Goal: Task Accomplishment & Management: Use online tool/utility

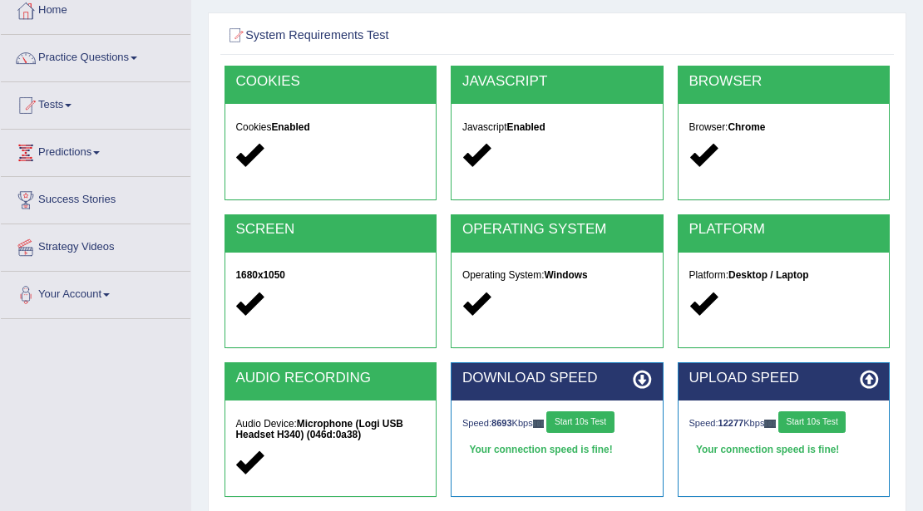
scroll to position [111, 0]
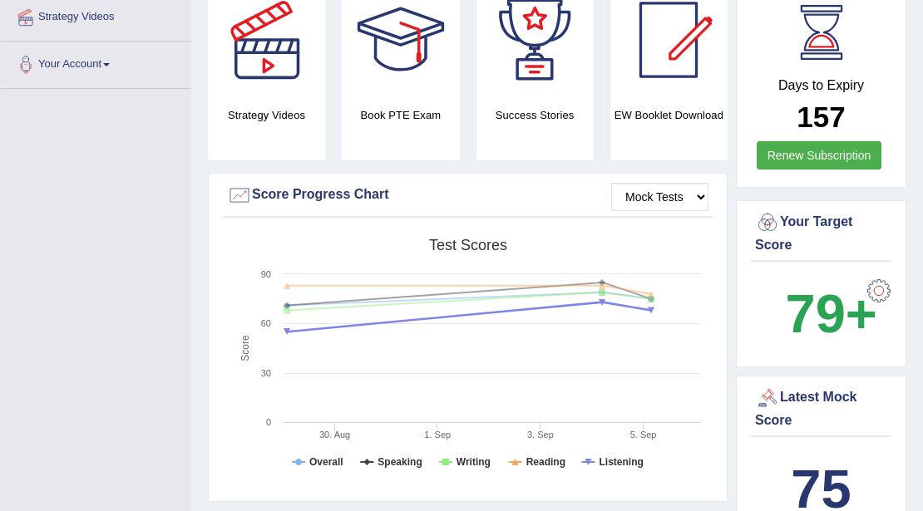
scroll to position [387, 0]
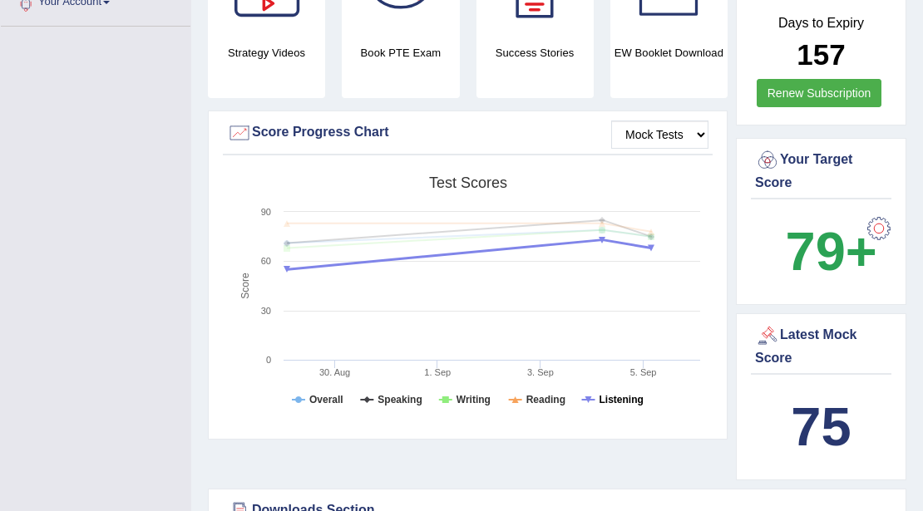
click at [634, 404] on tspan "Listening" at bounding box center [621, 400] width 44 height 12
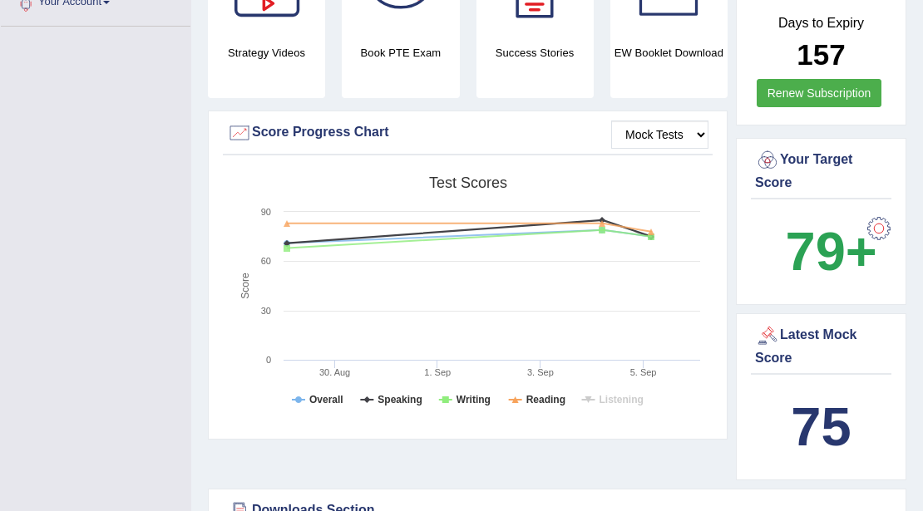
click at [377, 394] on rect at bounding box center [467, 297] width 481 height 258
click at [397, 404] on tspan "Speaking" at bounding box center [399, 400] width 44 height 12
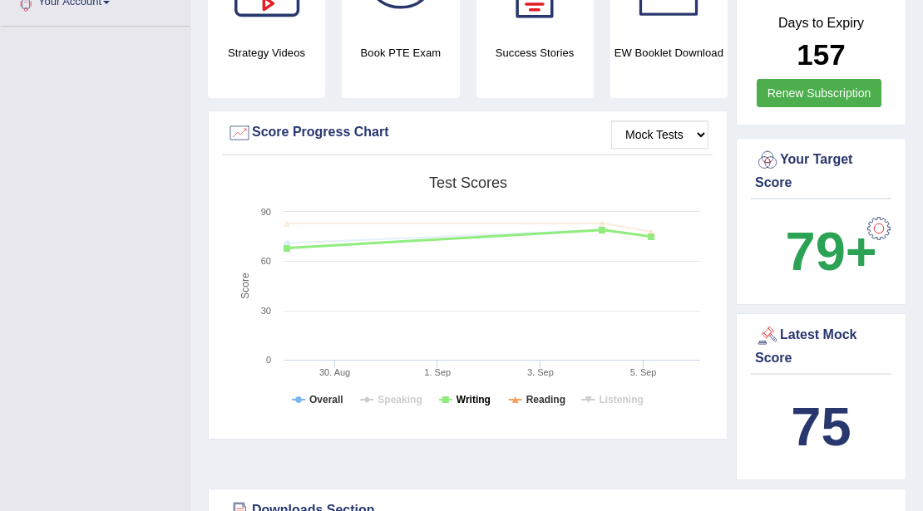
click at [469, 399] on tspan "Writing" at bounding box center [473, 400] width 34 height 12
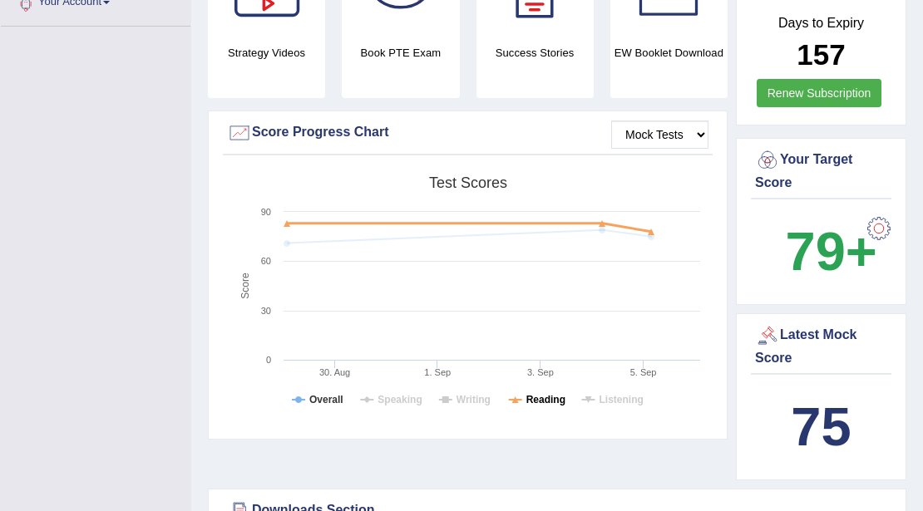
click at [542, 399] on tspan "Reading" at bounding box center [545, 400] width 39 height 12
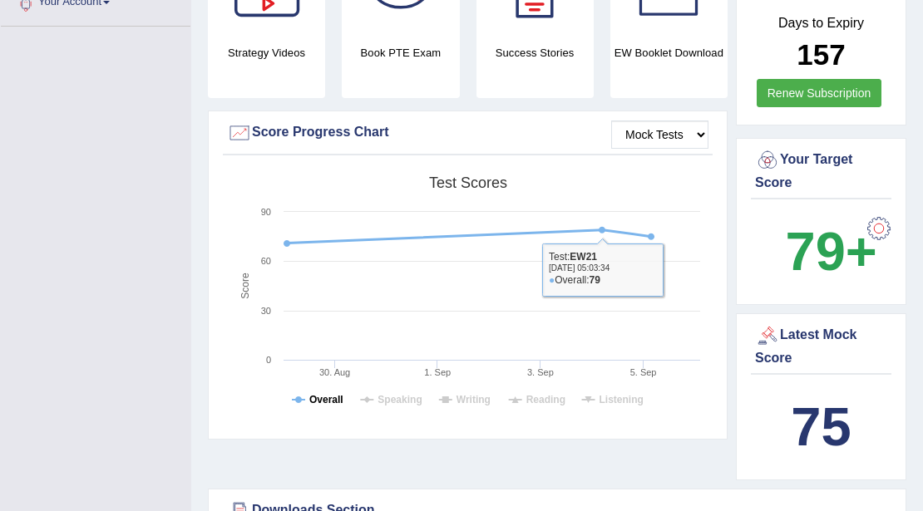
click at [319, 399] on tspan "Overall" at bounding box center [326, 400] width 34 height 12
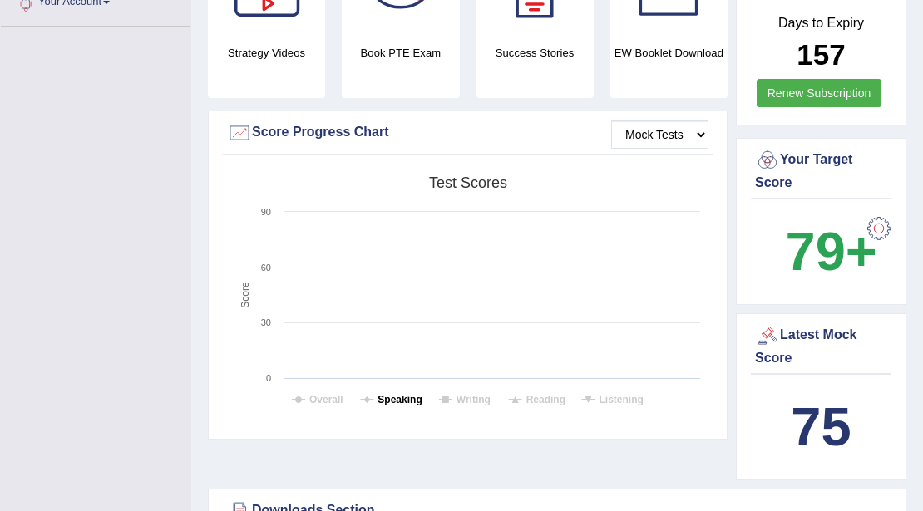
click at [385, 396] on tspan "Speaking" at bounding box center [399, 400] width 44 height 12
click at [464, 400] on tspan "Writing" at bounding box center [473, 400] width 34 height 12
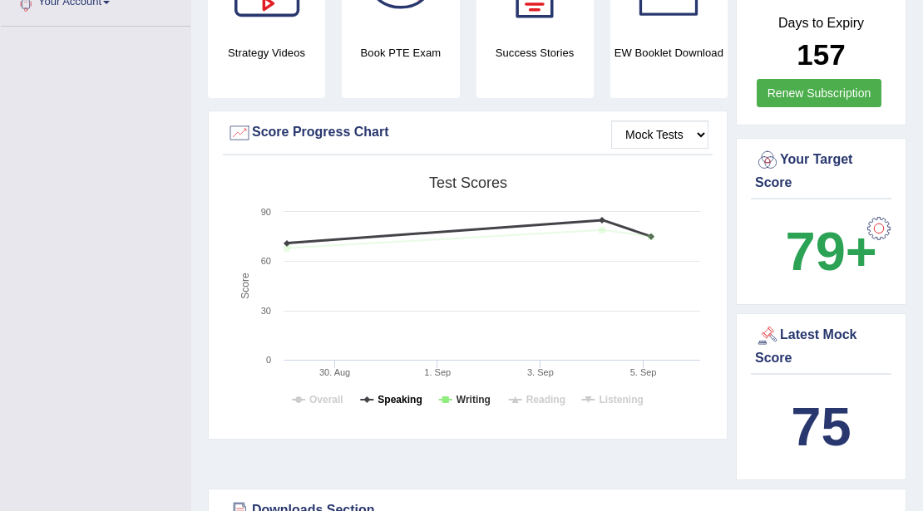
click at [407, 399] on tspan "Speaking" at bounding box center [399, 400] width 44 height 12
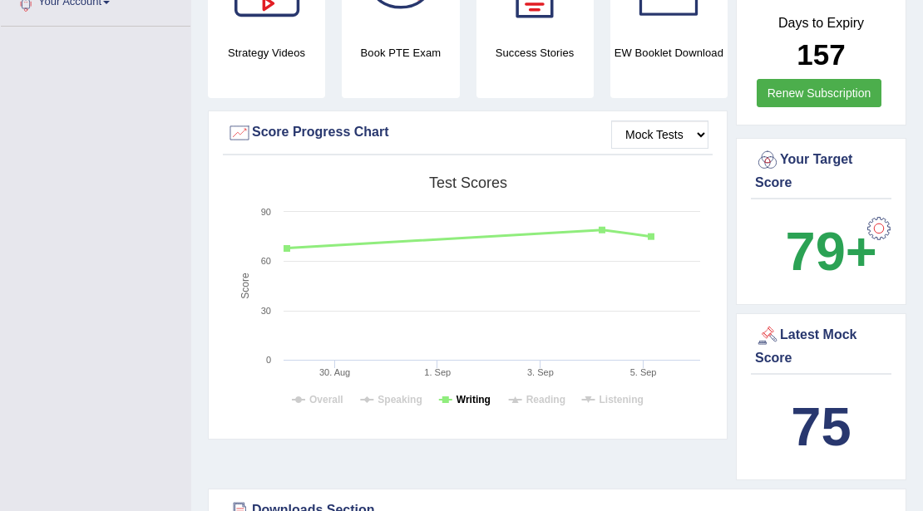
click at [469, 399] on tspan "Writing" at bounding box center [473, 400] width 34 height 12
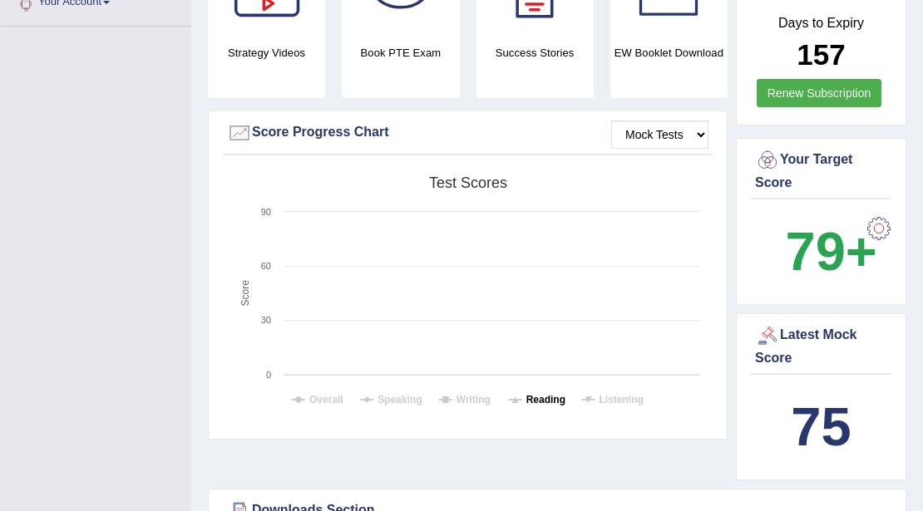
click at [532, 399] on tspan "Reading" at bounding box center [545, 400] width 39 height 12
click at [620, 398] on tspan "Listening" at bounding box center [621, 400] width 44 height 12
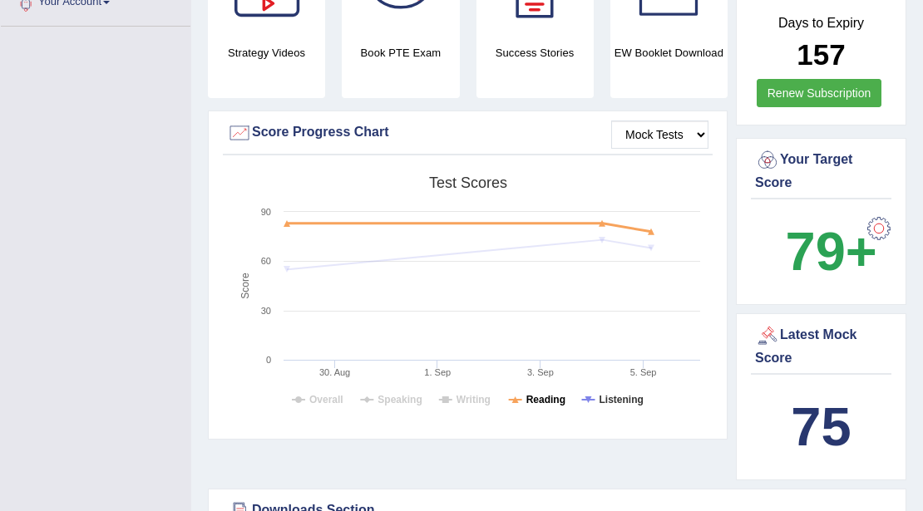
click at [553, 401] on tspan "Reading" at bounding box center [545, 400] width 39 height 12
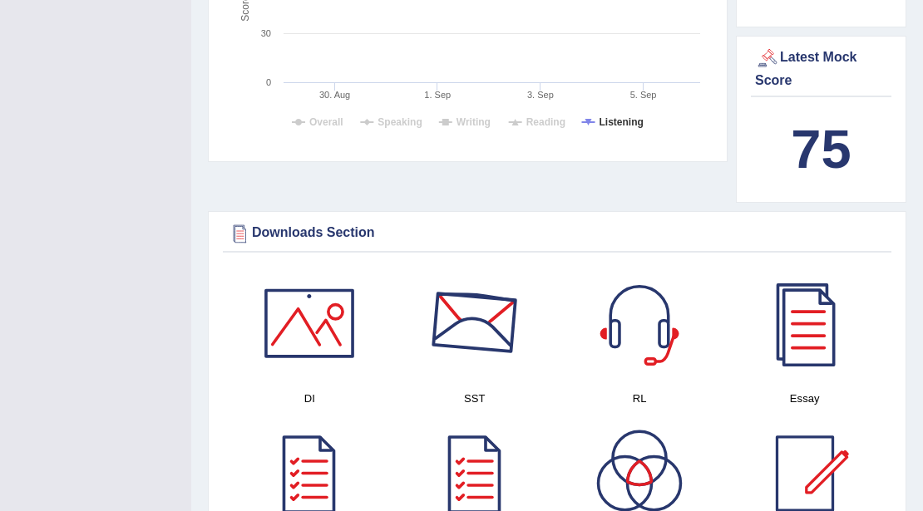
scroll to position [443, 0]
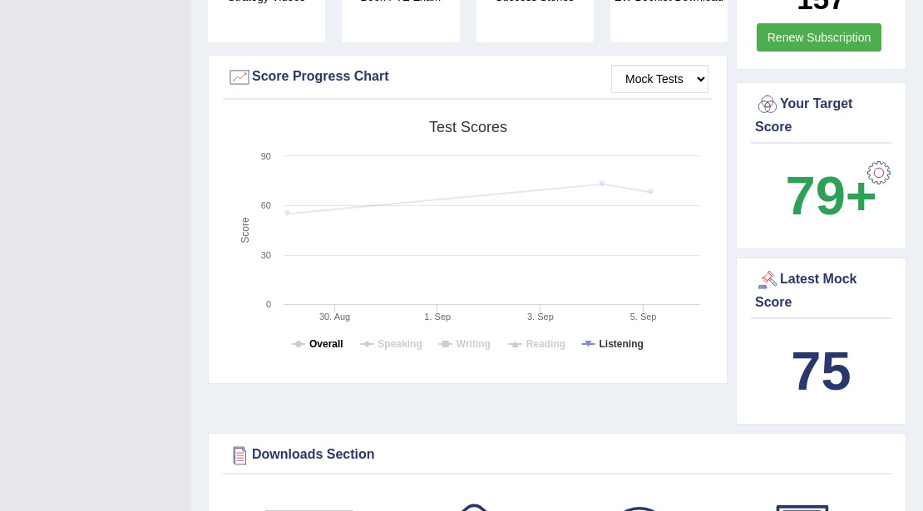
drag, startPoint x: 328, startPoint y: 346, endPoint x: 392, endPoint y: 344, distance: 64.0
click at [329, 346] on tspan "Overall" at bounding box center [326, 344] width 34 height 12
click at [393, 344] on tspan "Speaking" at bounding box center [399, 344] width 44 height 12
click at [464, 343] on tspan "Writing" at bounding box center [473, 344] width 34 height 12
click at [546, 348] on tspan "Reading" at bounding box center [545, 344] width 39 height 12
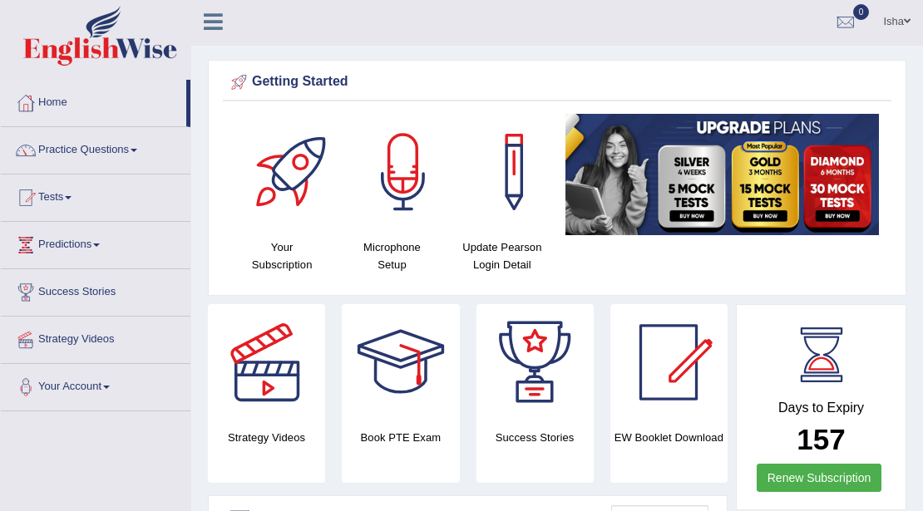
scroll to position [0, 0]
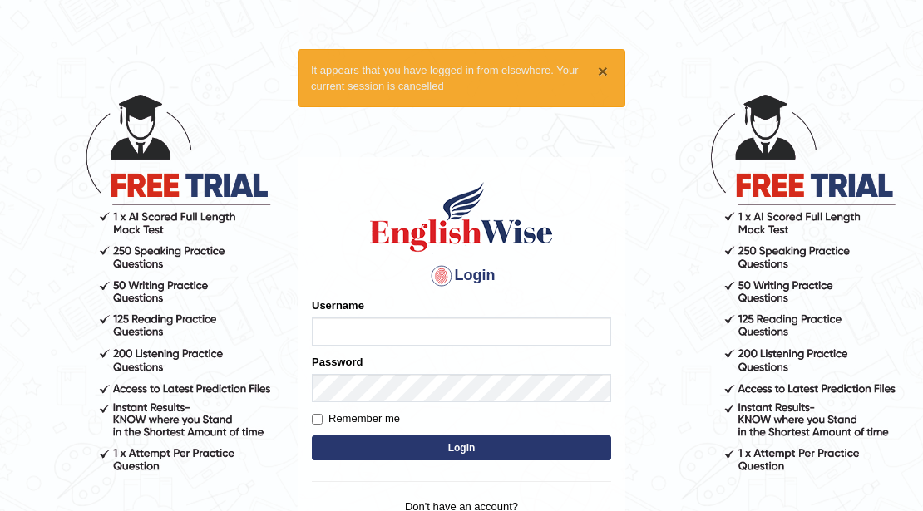
drag, startPoint x: 0, startPoint y: 0, endPoint x: 604, endPoint y: 68, distance: 607.5
click at [604, 68] on button "×" at bounding box center [603, 70] width 10 height 17
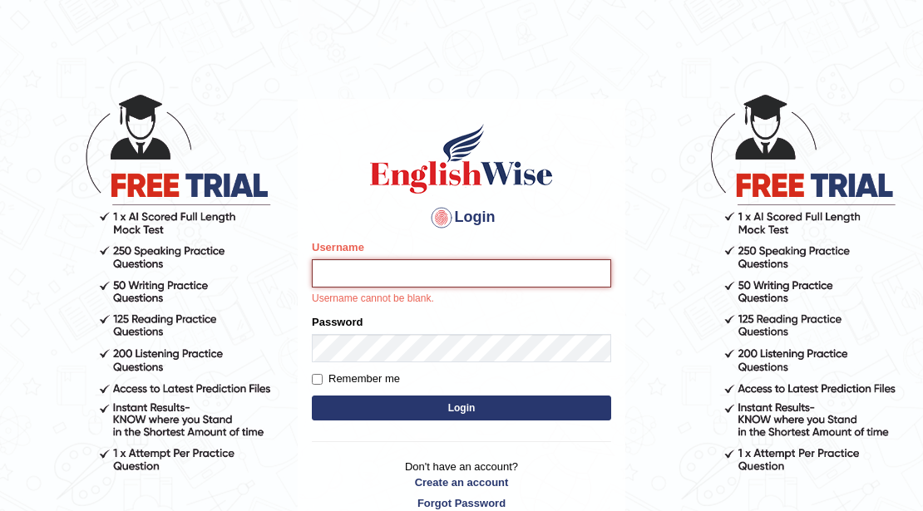
click at [554, 274] on input "Username" at bounding box center [461, 273] width 299 height 28
type input "ishamidha46"
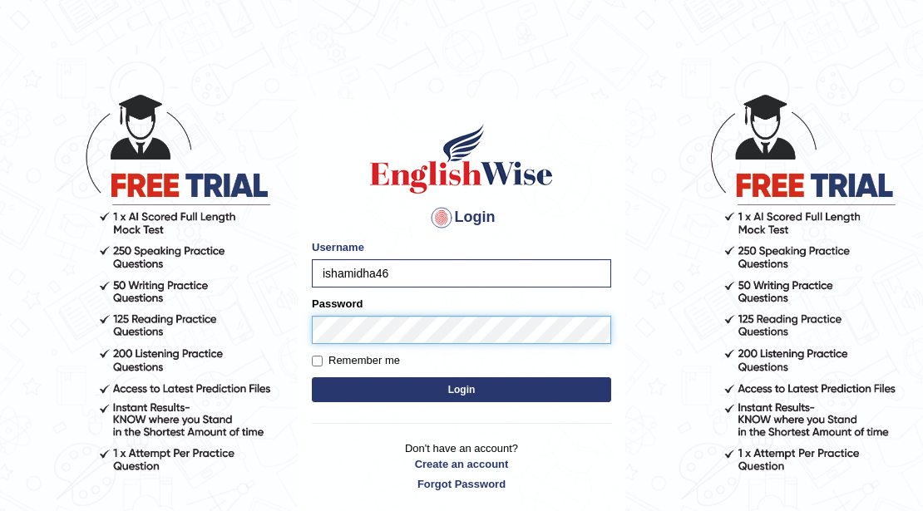
click at [312, 377] on button "Login" at bounding box center [461, 389] width 299 height 25
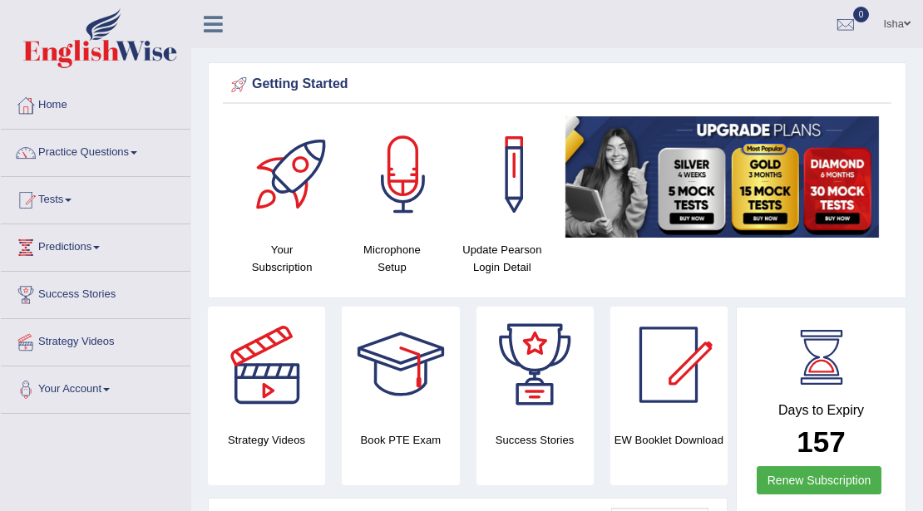
click at [896, 28] on link "Isha" at bounding box center [897, 21] width 52 height 43
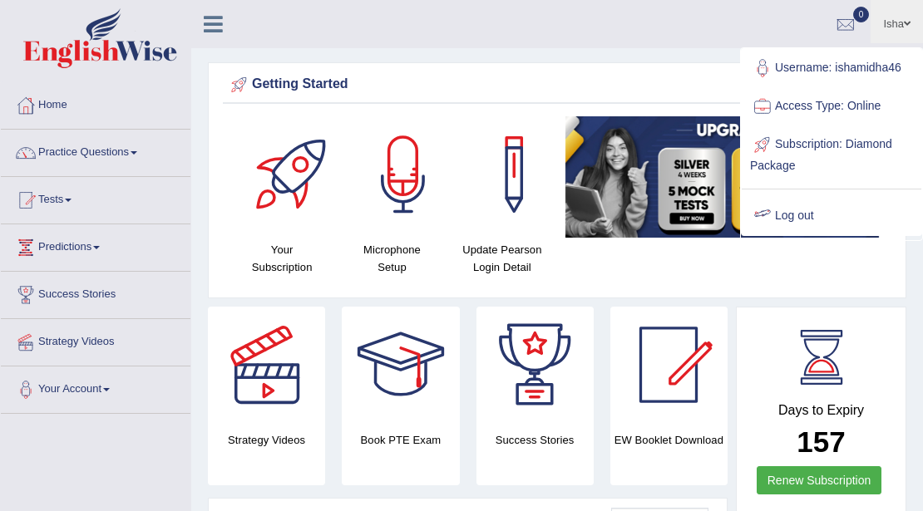
click at [806, 211] on link "Log out" at bounding box center [832, 216] width 180 height 38
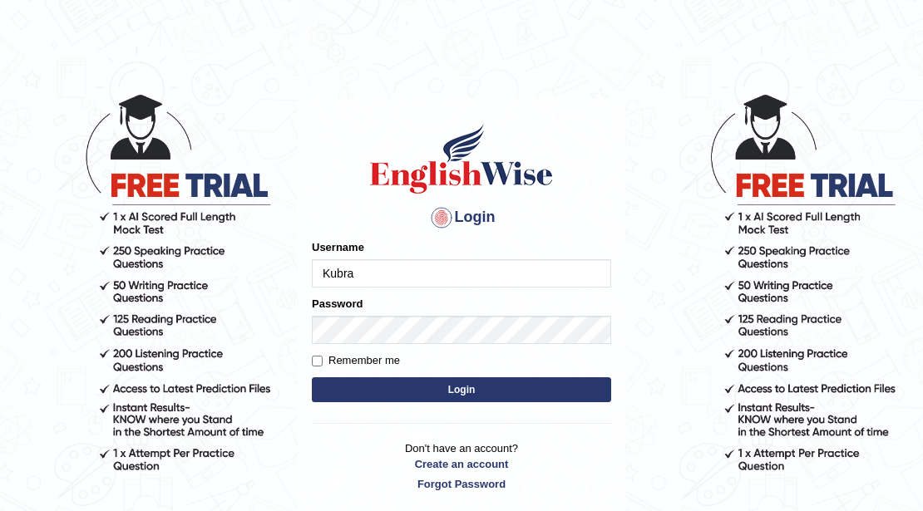
type input "Kubra"
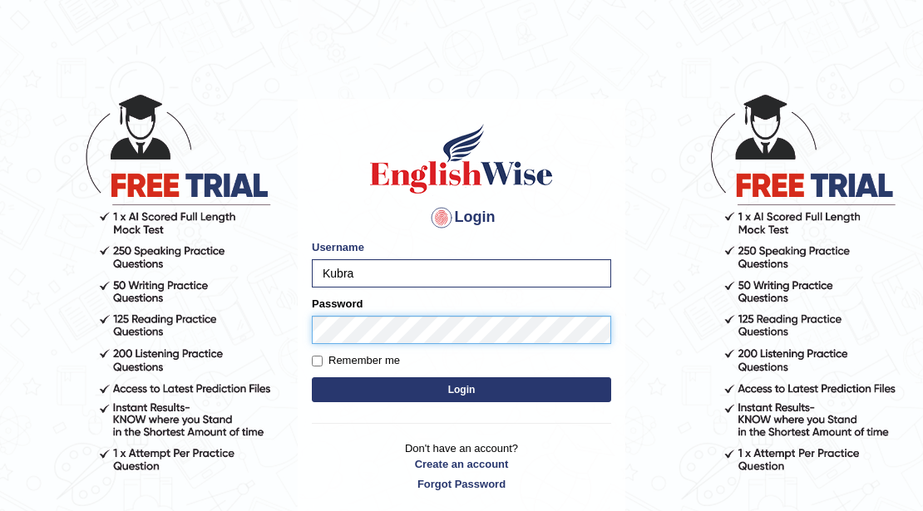
click at [312, 377] on button "Login" at bounding box center [461, 389] width 299 height 25
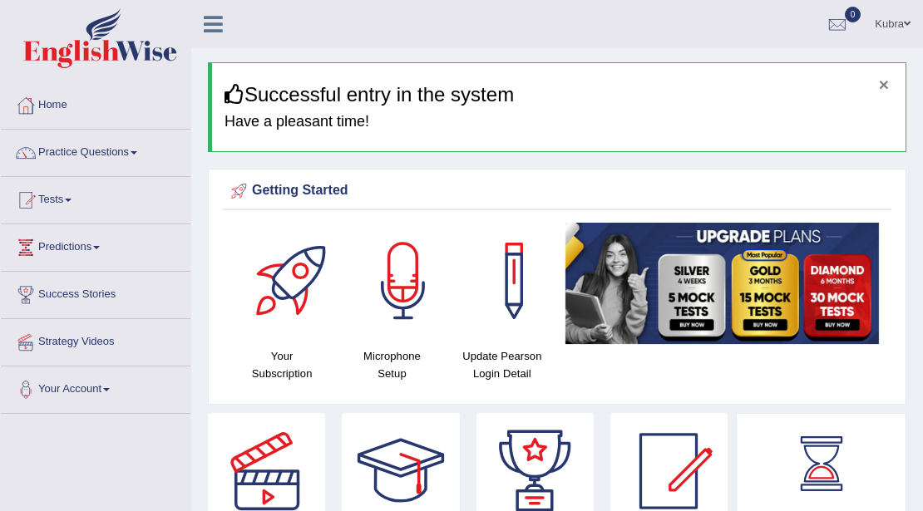
click at [883, 83] on button "×" at bounding box center [884, 84] width 10 height 17
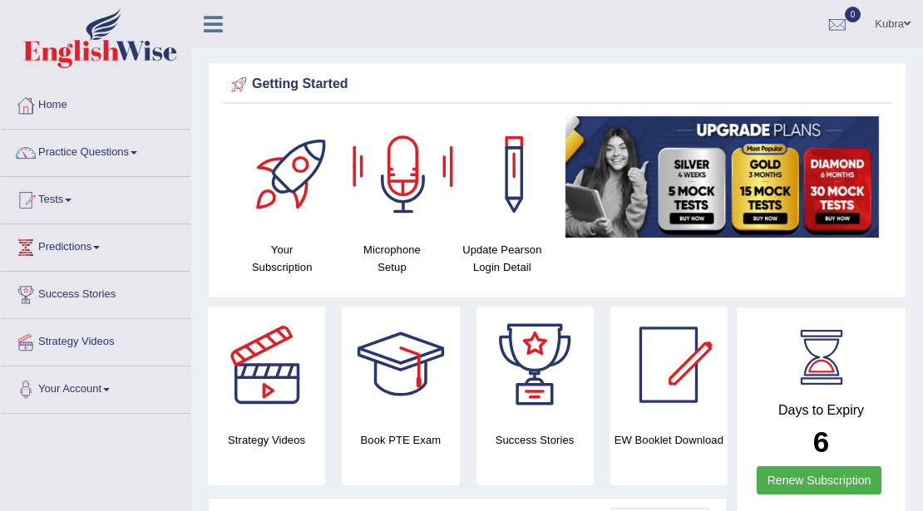
click at [883, 20] on link "Kubra" at bounding box center [892, 21] width 61 height 43
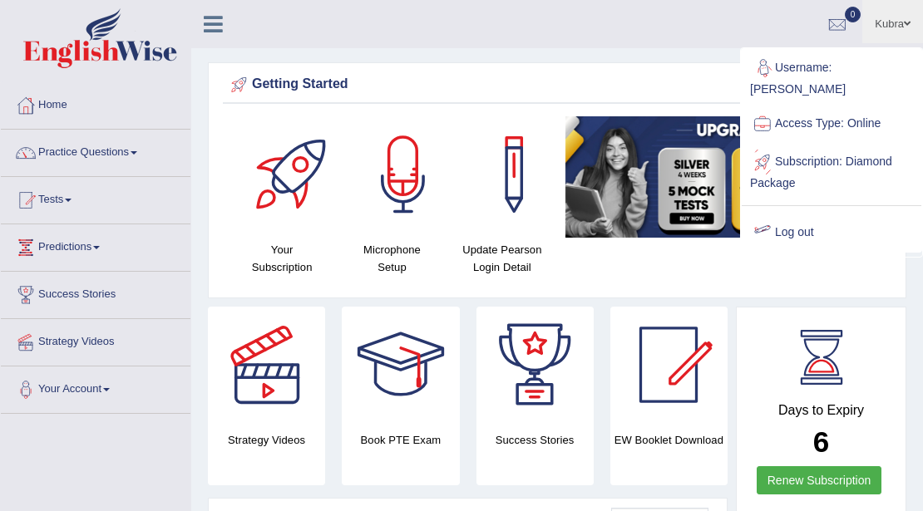
click at [807, 214] on link "Log out" at bounding box center [832, 233] width 180 height 38
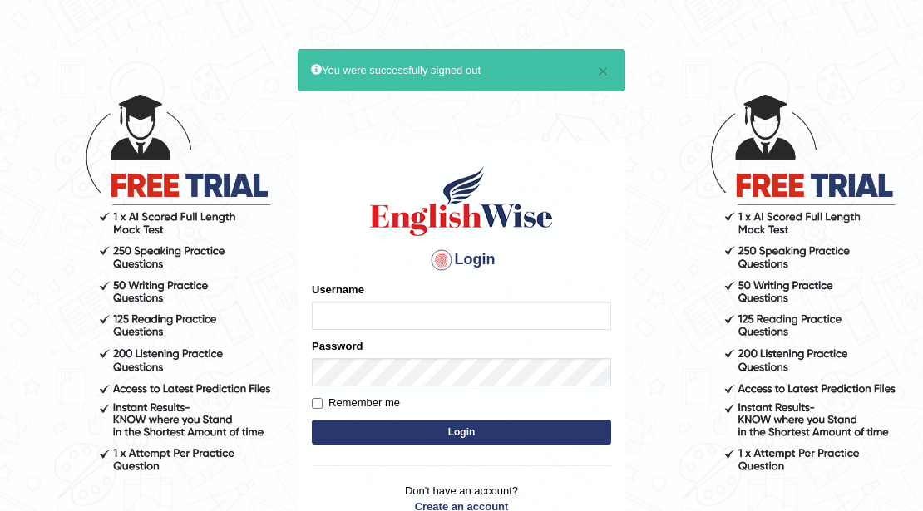
click at [464, 309] on input "Username" at bounding box center [461, 316] width 299 height 28
type input "ishamidha46"
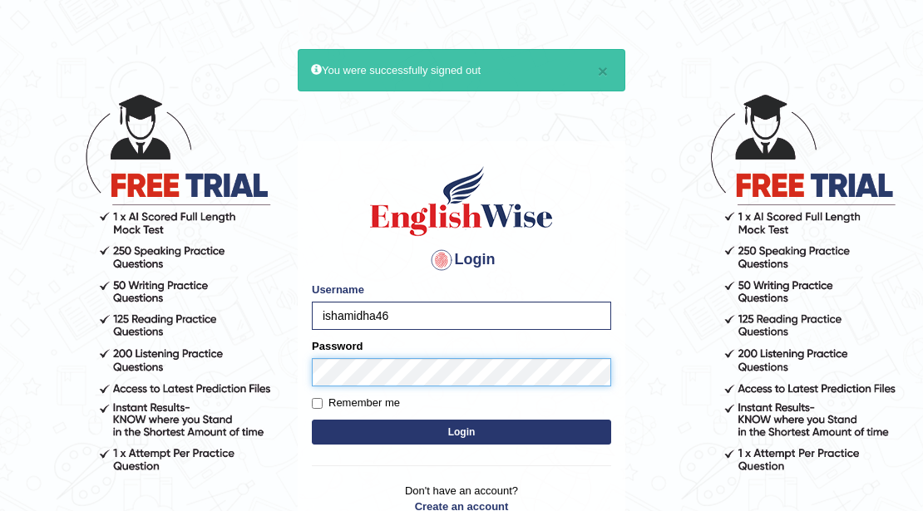
click at [312, 420] on button "Login" at bounding box center [461, 432] width 299 height 25
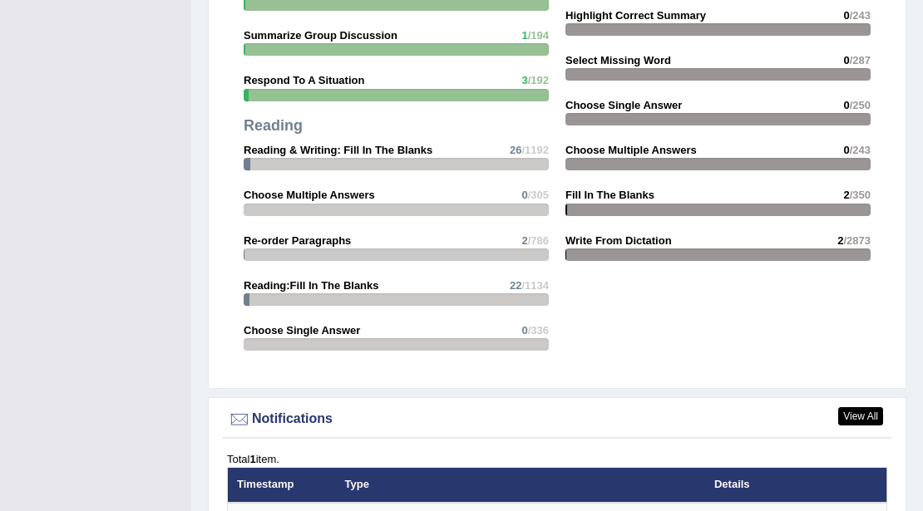
scroll to position [2050, 0]
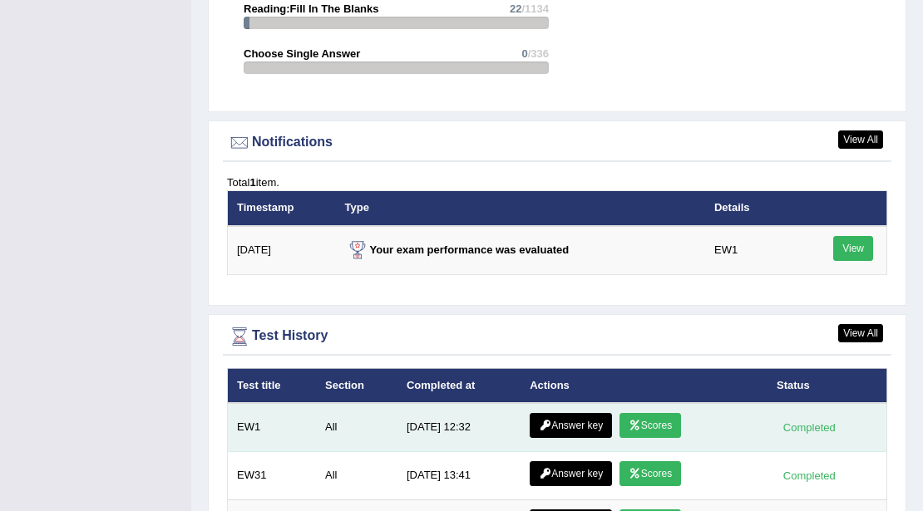
click at [552, 416] on link "Answer key" at bounding box center [571, 425] width 82 height 25
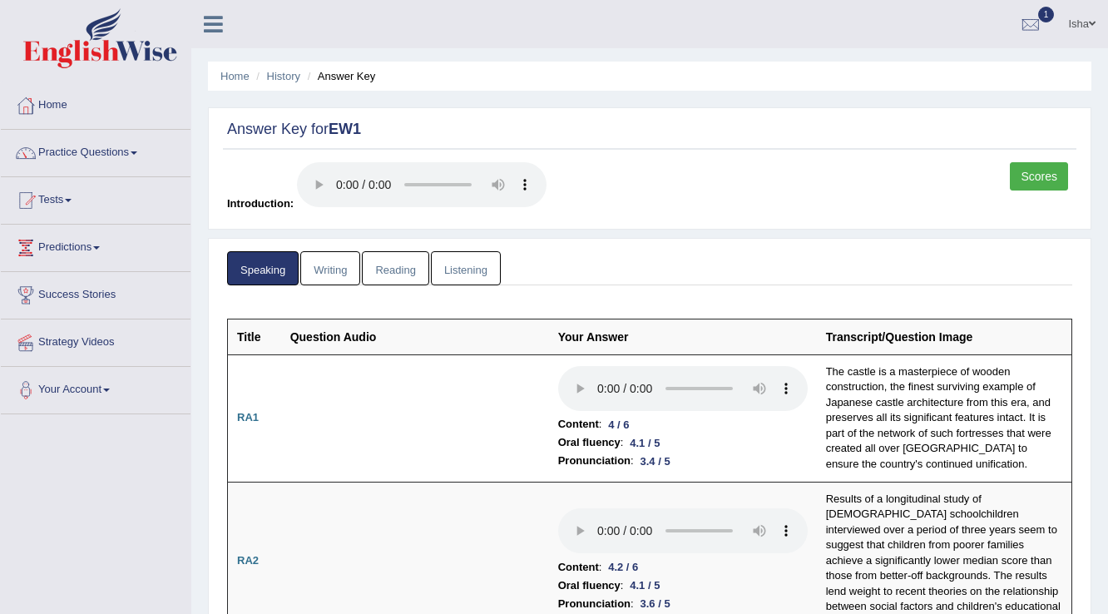
click at [318, 274] on link "Writing" at bounding box center [330, 268] width 60 height 34
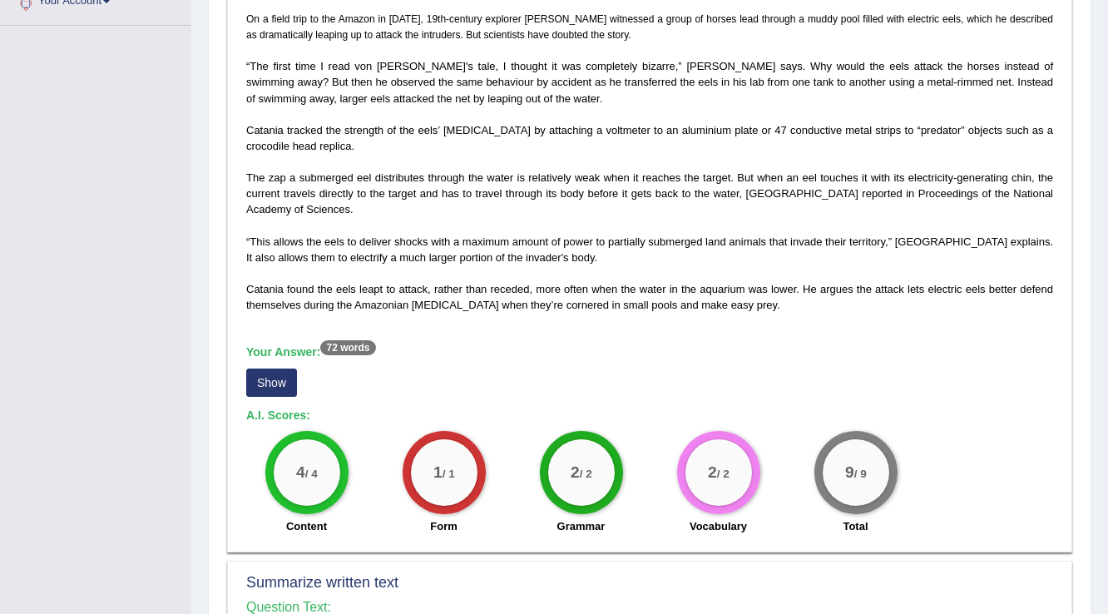
scroll to position [399, 0]
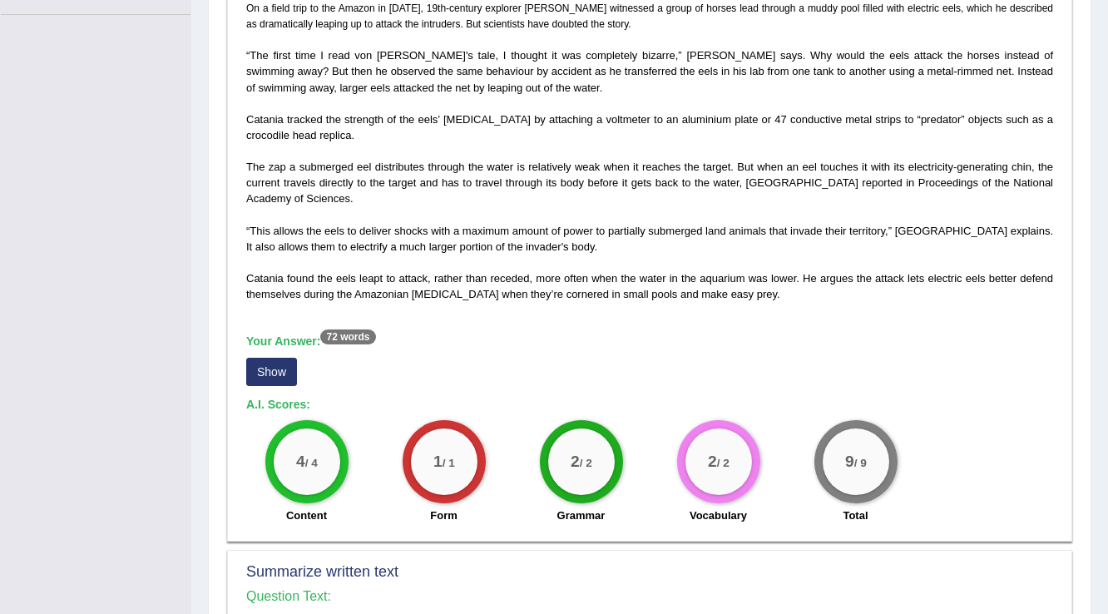
click at [266, 377] on button "Show" at bounding box center [271, 372] width 51 height 28
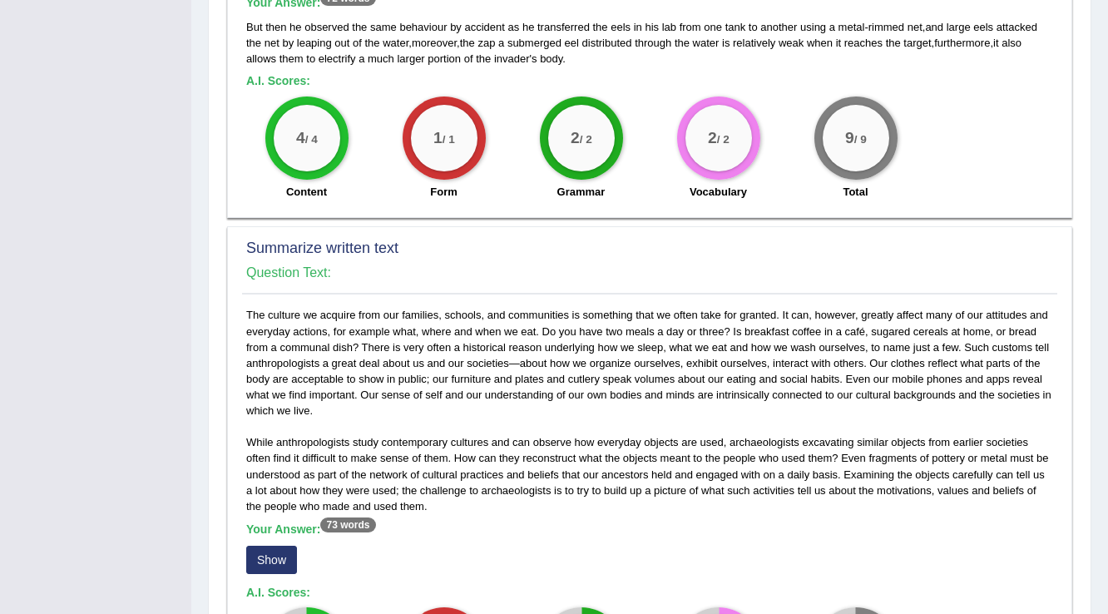
scroll to position [865, 0]
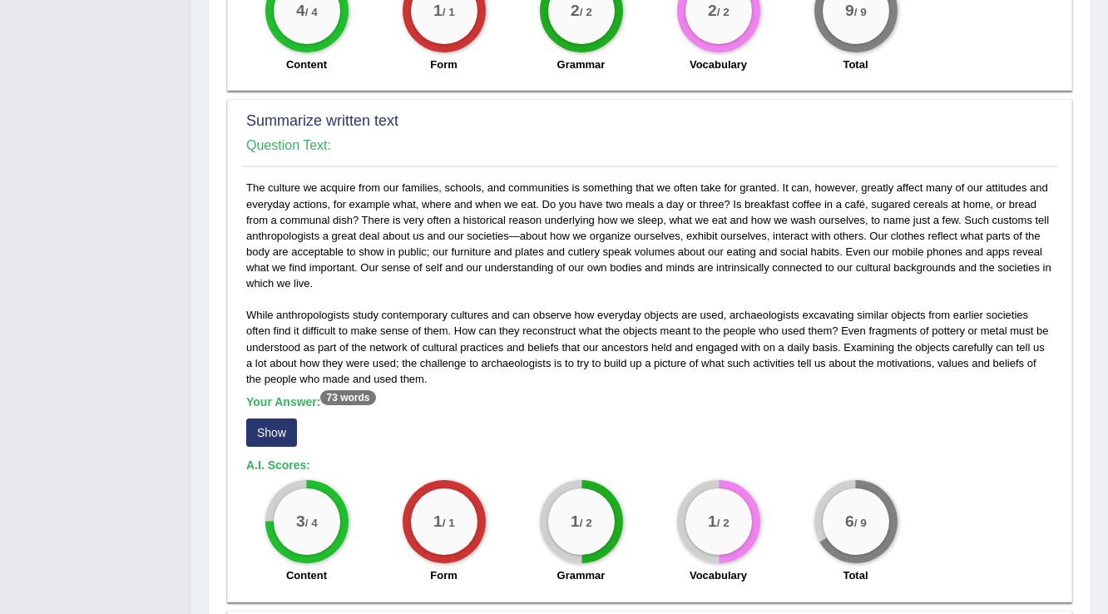
click at [281, 435] on button "Show" at bounding box center [271, 432] width 51 height 28
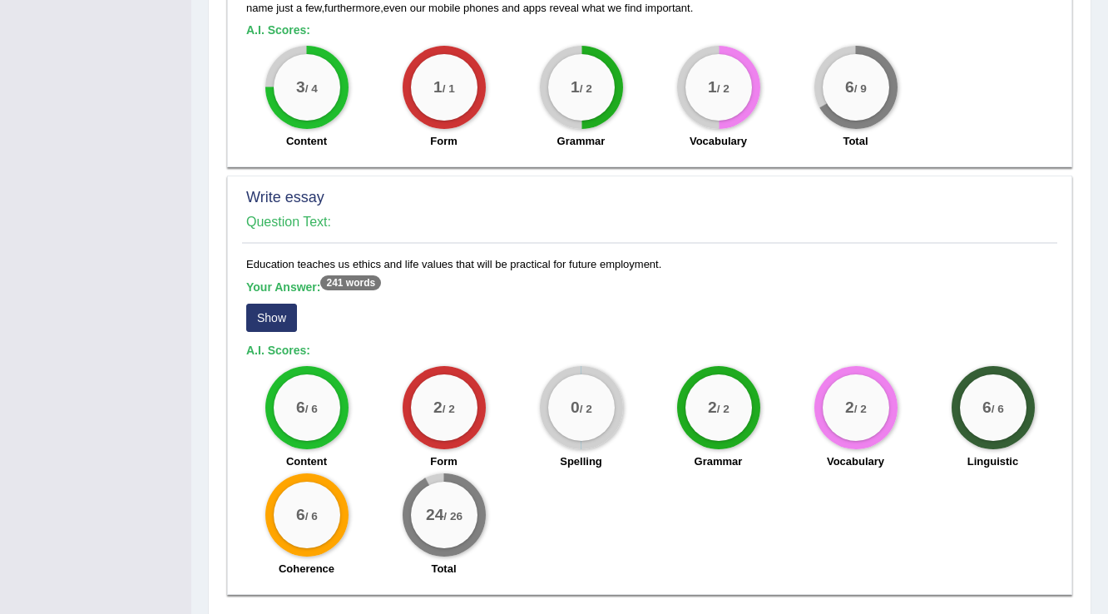
scroll to position [1330, 0]
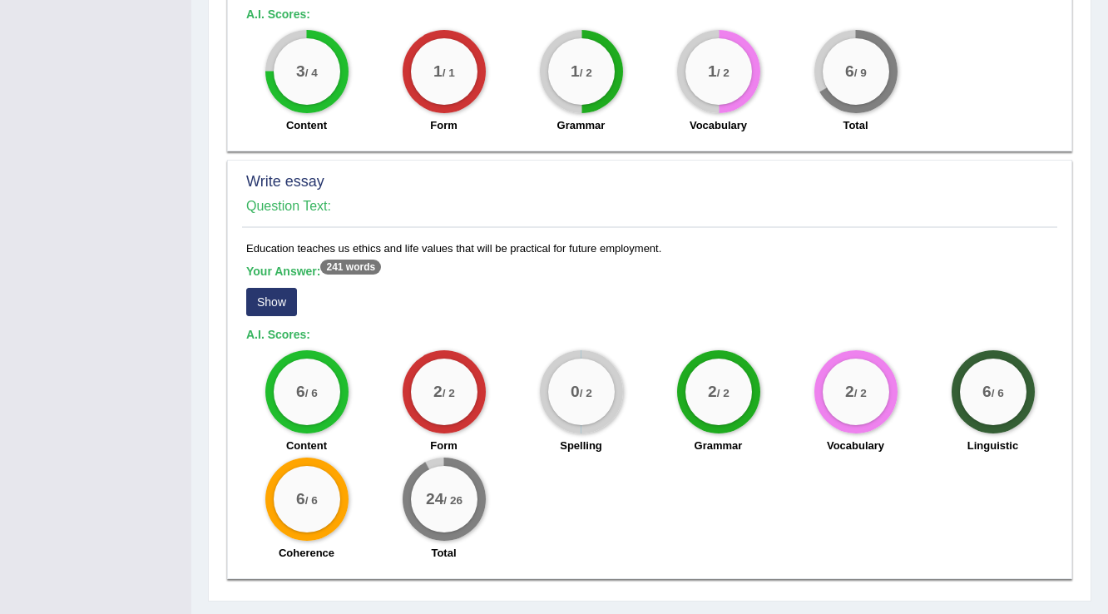
click at [257, 295] on button "Show" at bounding box center [271, 302] width 51 height 28
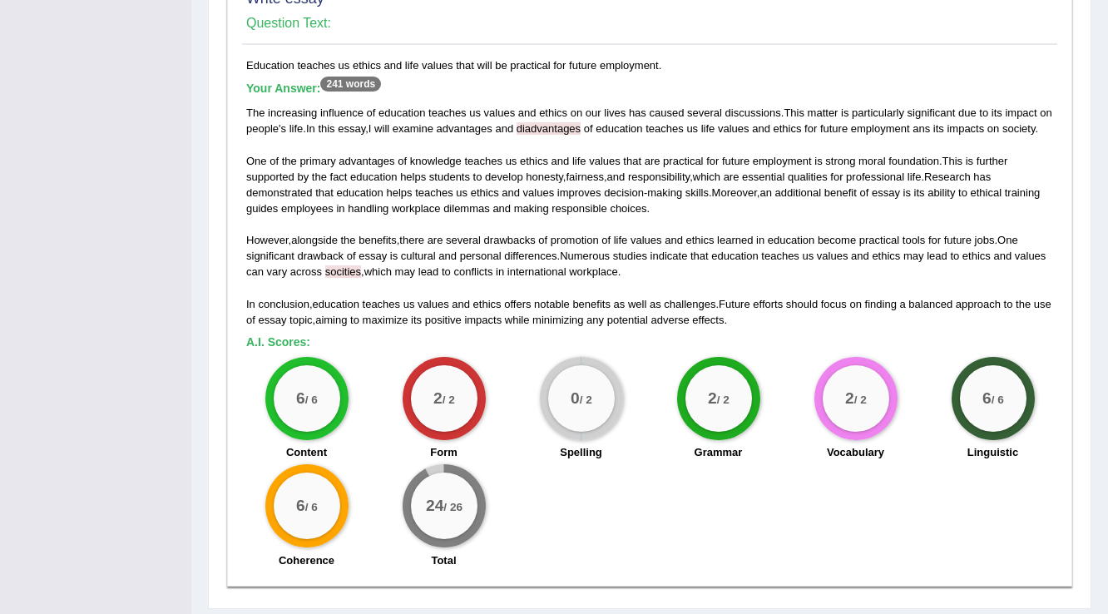
scroll to position [1529, 0]
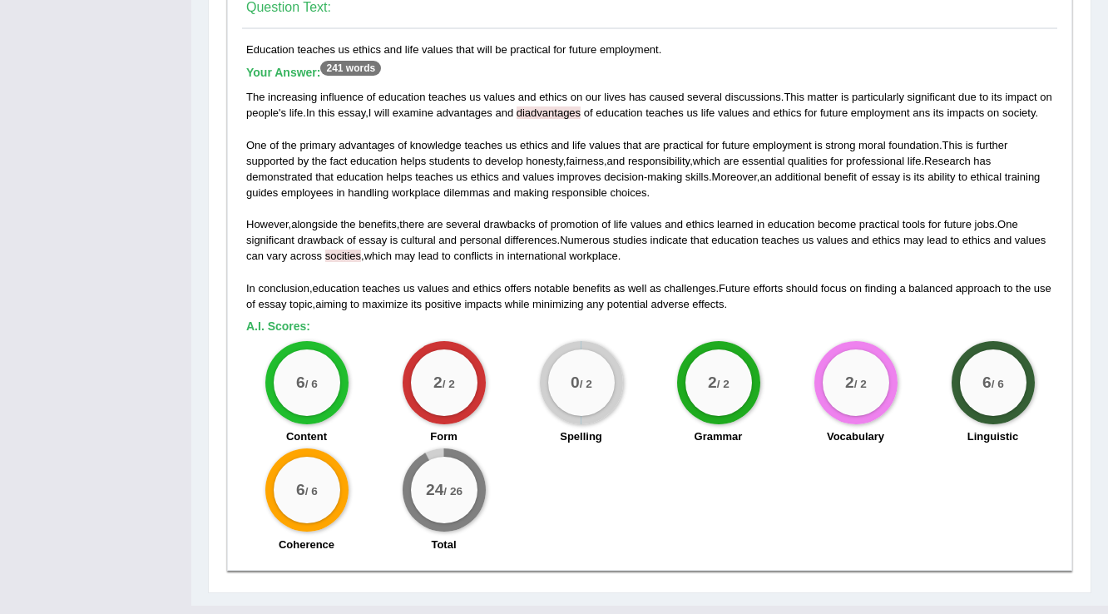
click at [652, 392] on div "Education teaches us ethics and life values that will be practical for future e…" at bounding box center [649, 301] width 815 height 519
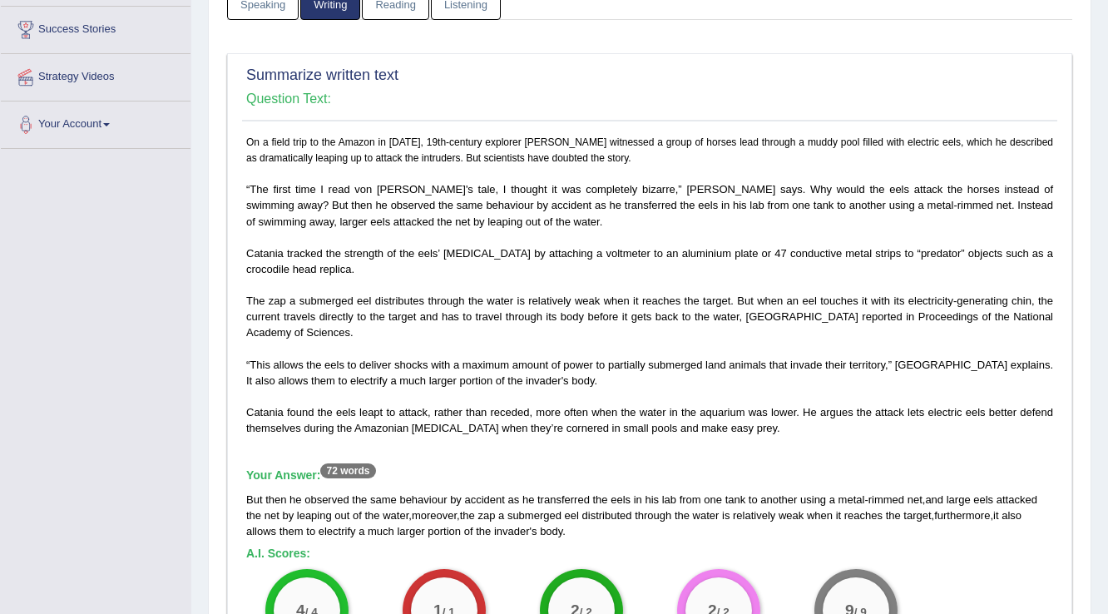
scroll to position [0, 0]
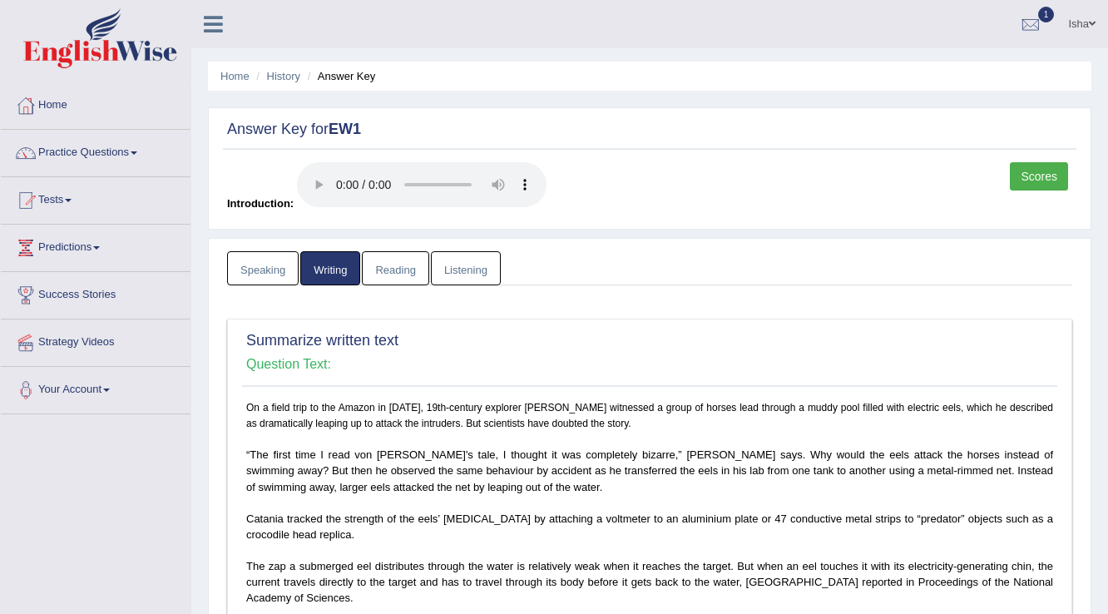
click at [408, 274] on link "Reading" at bounding box center [395, 268] width 67 height 34
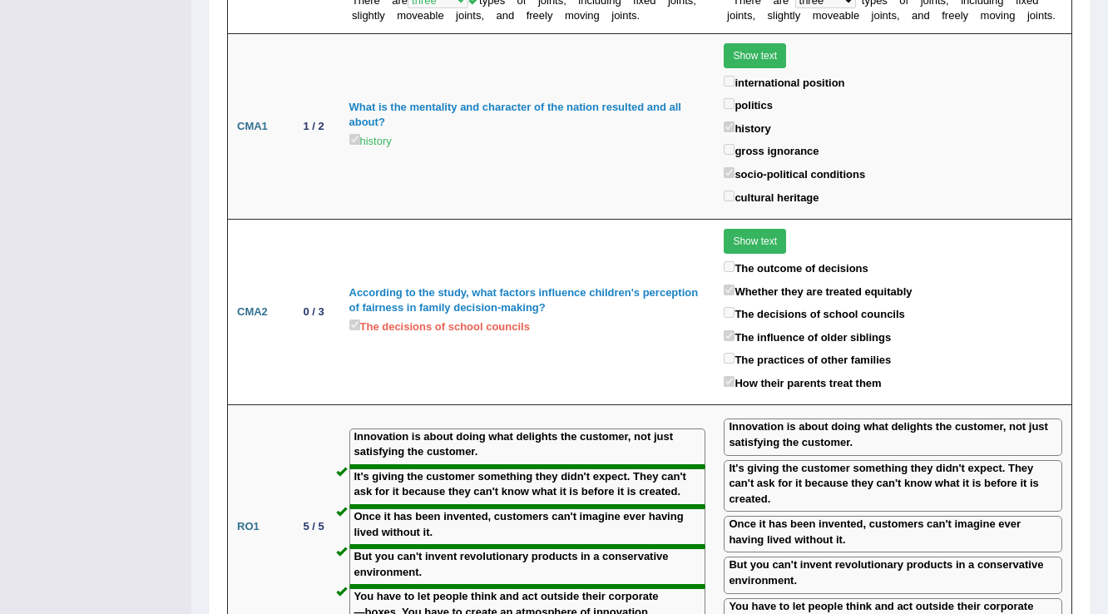
scroll to position [2129, 0]
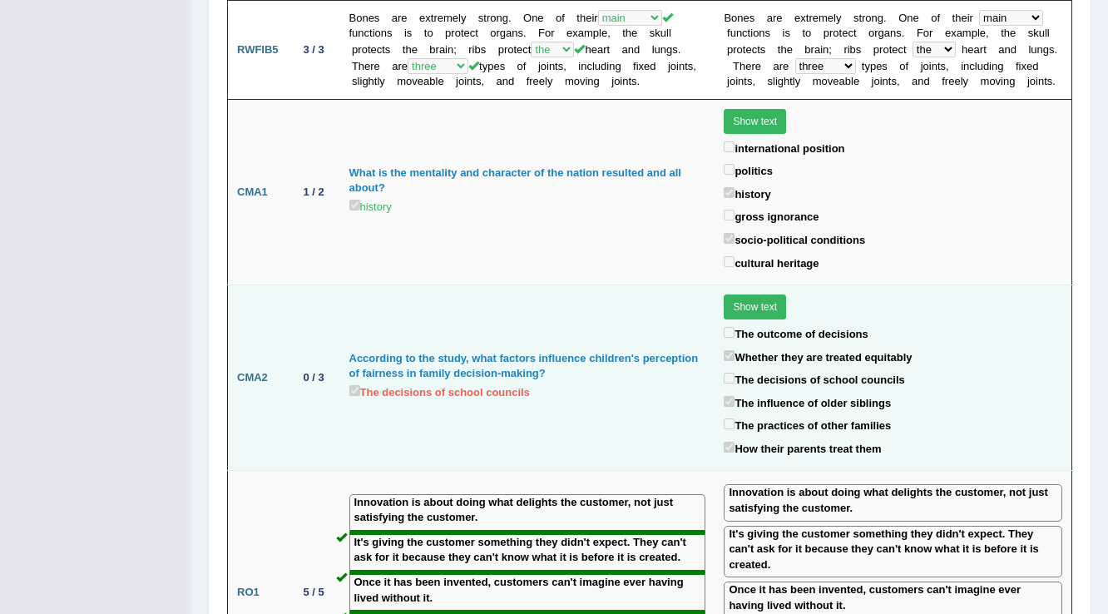
click at [801, 369] on div "The decisions of school councils" at bounding box center [892, 380] width 338 height 23
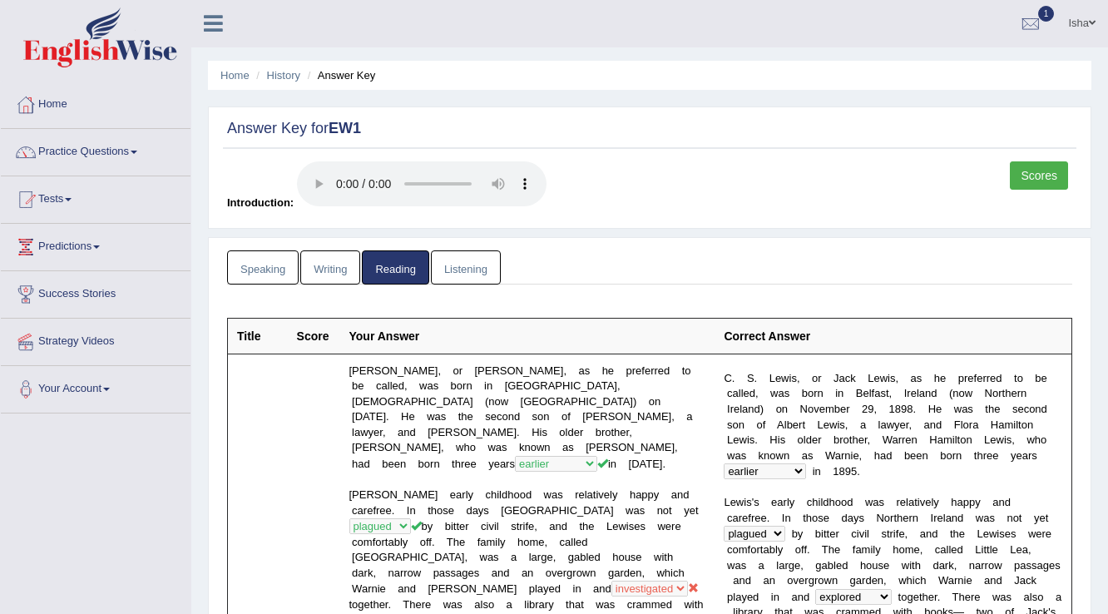
scroll to position [0, 0]
click at [442, 276] on link "Listening" at bounding box center [466, 268] width 70 height 34
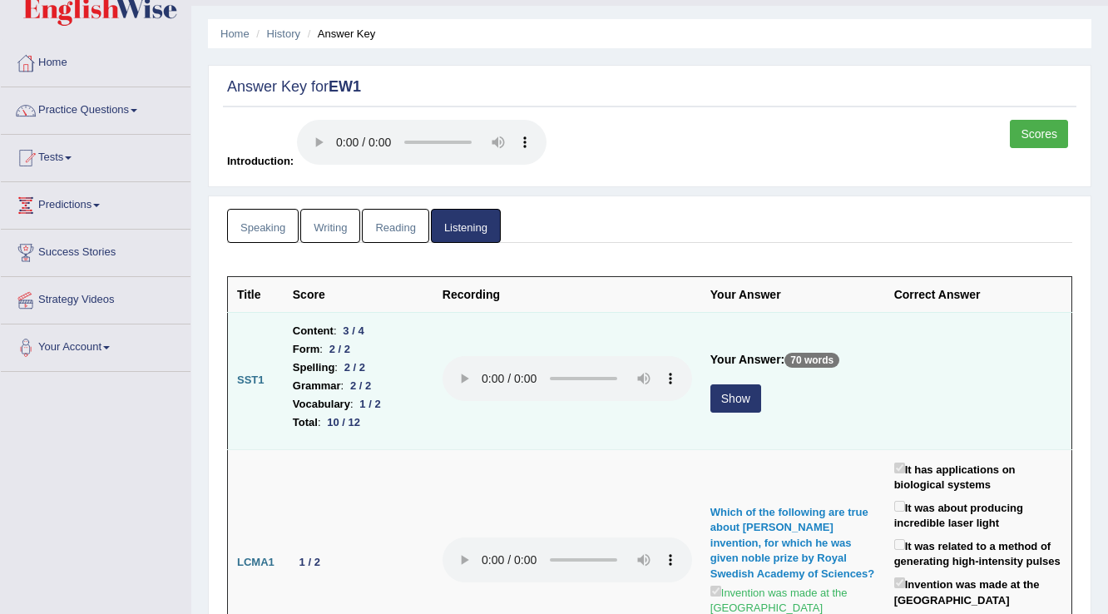
scroll to position [67, 0]
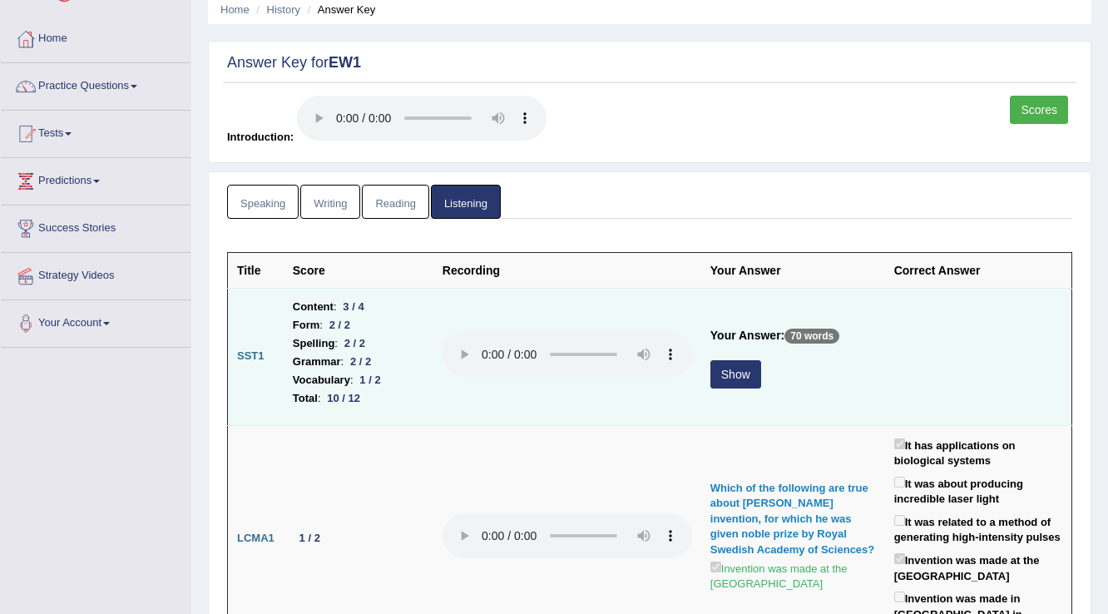
click at [722, 366] on button "Show" at bounding box center [735, 374] width 51 height 28
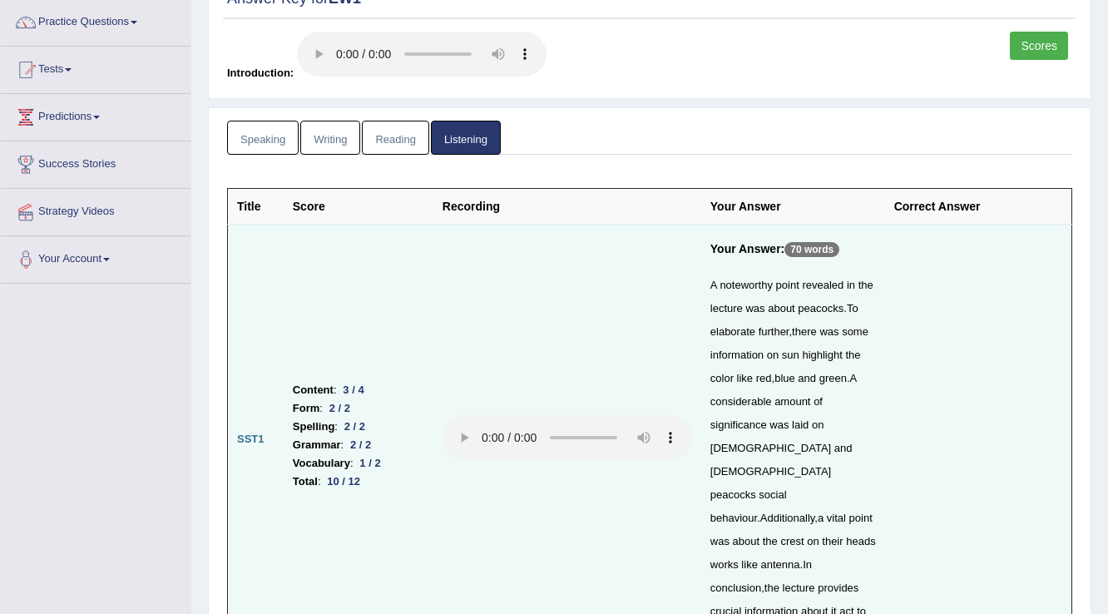
scroll to position [0, 0]
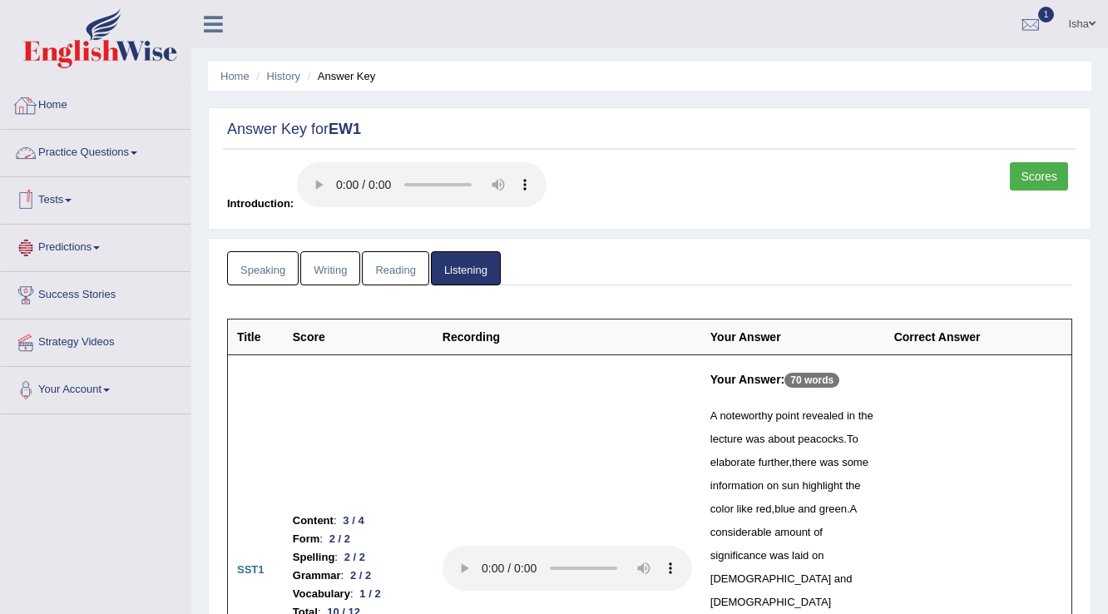
click at [116, 109] on link "Home" at bounding box center [96, 103] width 190 height 42
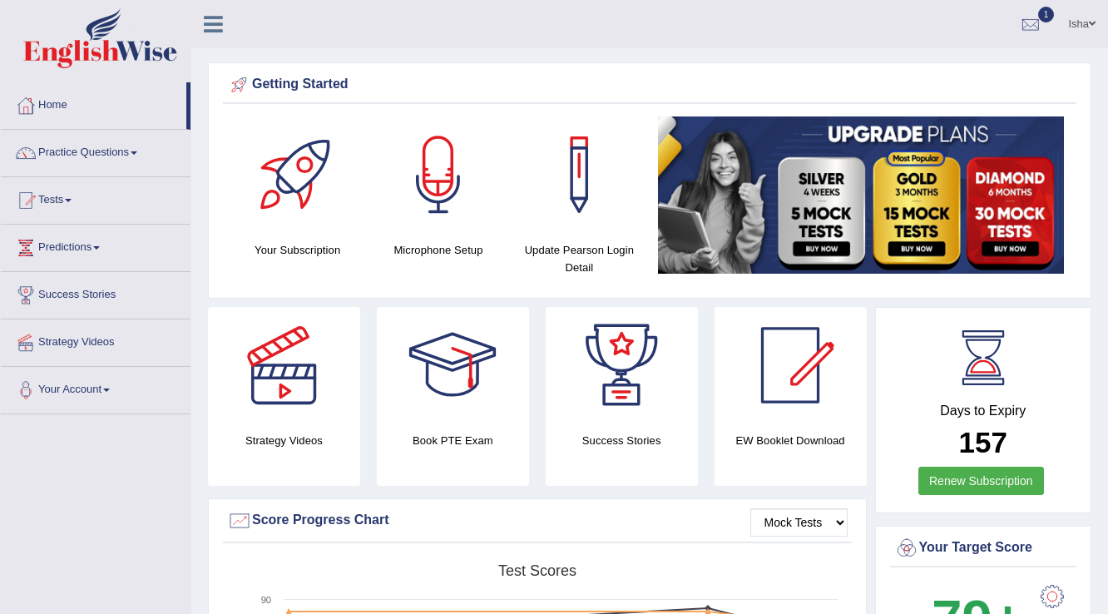
click at [1084, 19] on link "Isha" at bounding box center [1081, 21] width 52 height 43
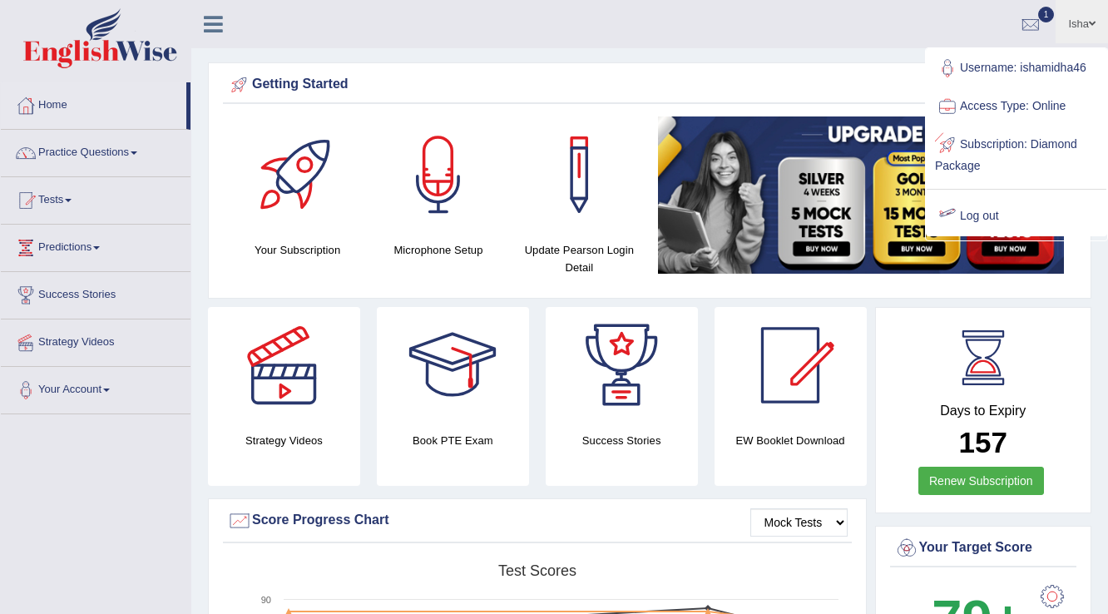
click at [994, 214] on link "Log out" at bounding box center [1016, 216] width 180 height 38
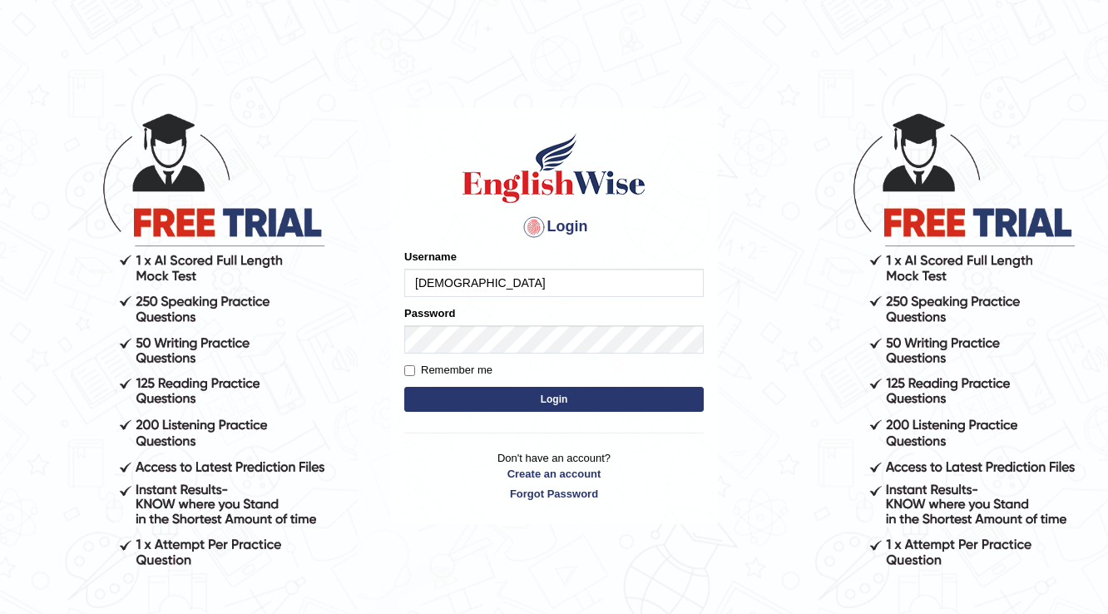
click at [575, 323] on div "Password" at bounding box center [553, 329] width 299 height 48
type input "[DEMOGRAPHIC_DATA]"
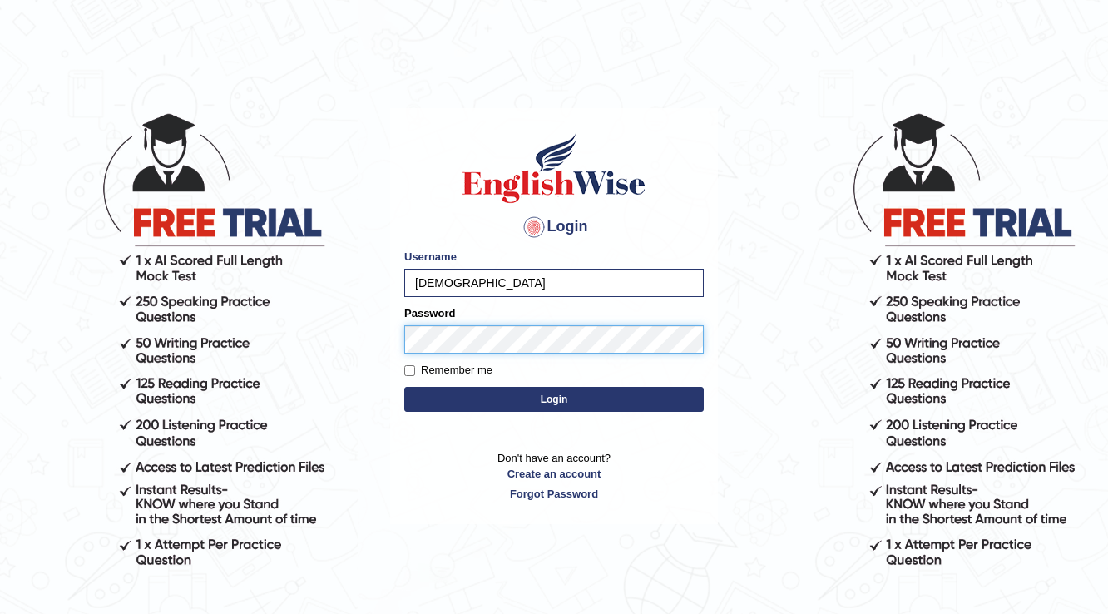
click at [404, 387] on button "Login" at bounding box center [553, 399] width 299 height 25
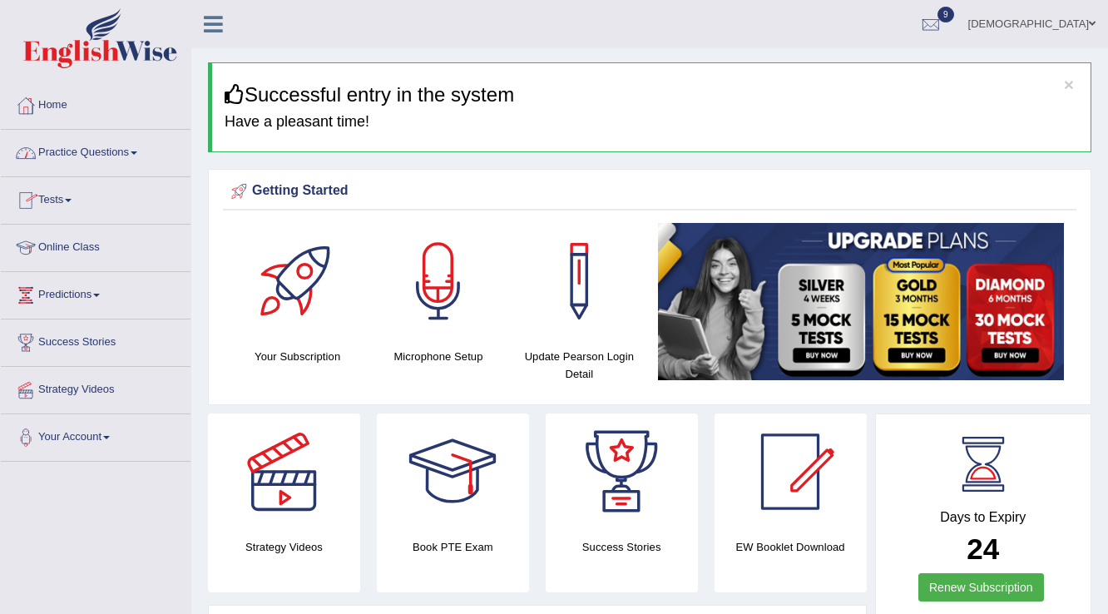
click at [65, 202] on link "Tests" at bounding box center [96, 198] width 190 height 42
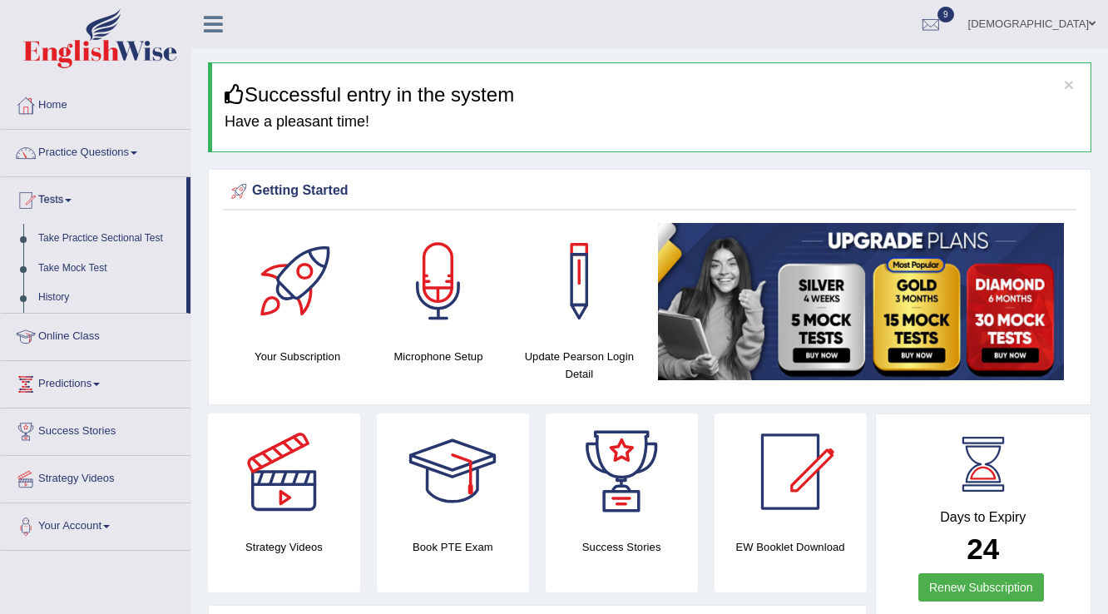
click at [52, 266] on link "Take Mock Test" at bounding box center [108, 269] width 155 height 30
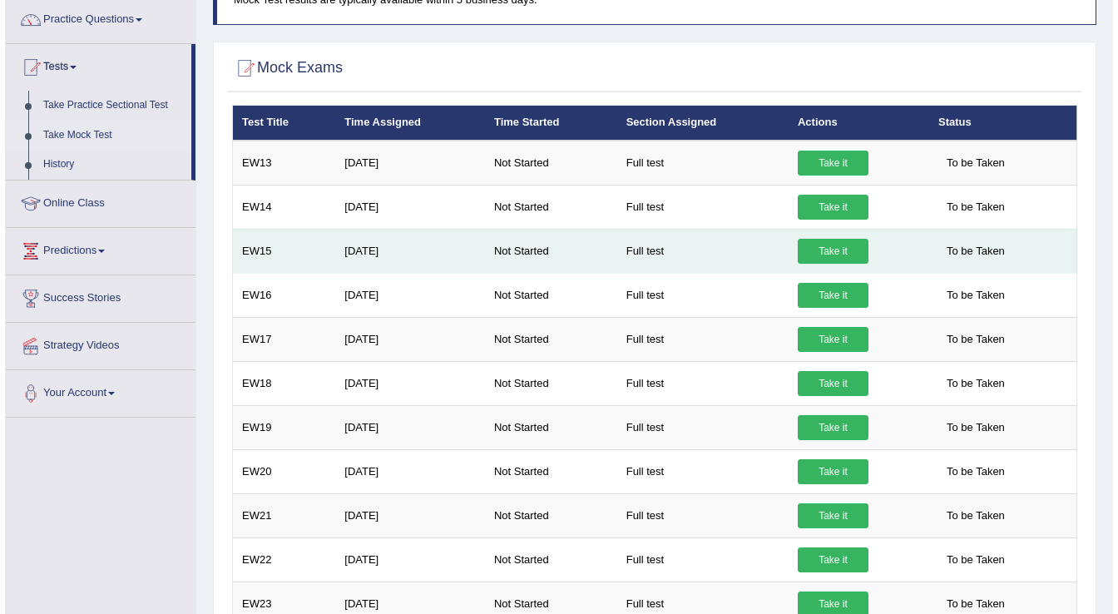
scroll to position [67, 0]
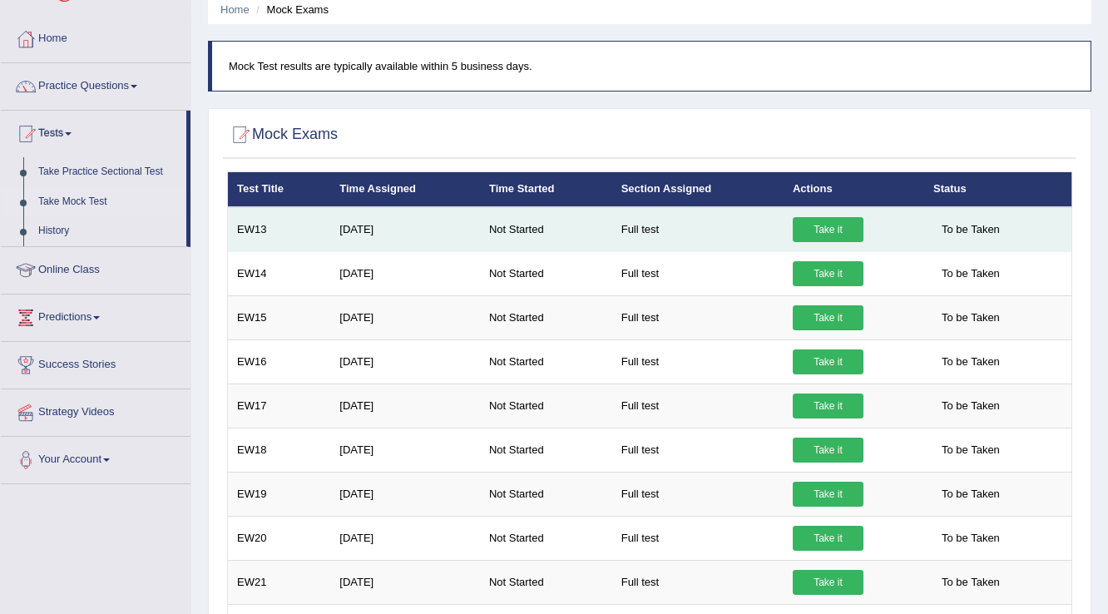
click at [818, 233] on link "Take it" at bounding box center [827, 229] width 71 height 25
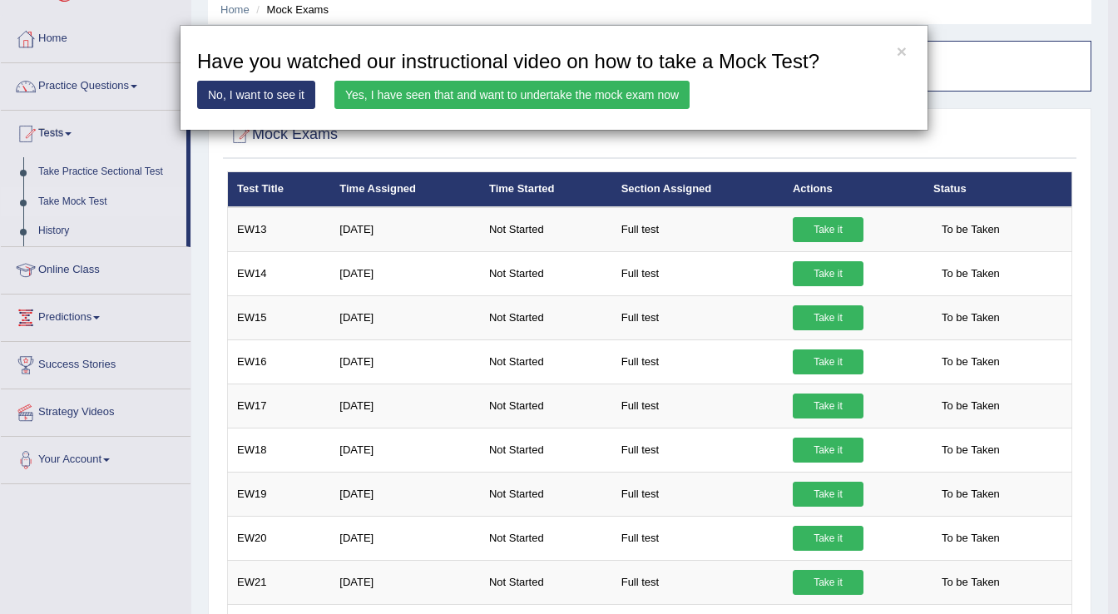
click at [397, 106] on link "Yes, I have seen that and want to undertake the mock exam now" at bounding box center [511, 95] width 355 height 28
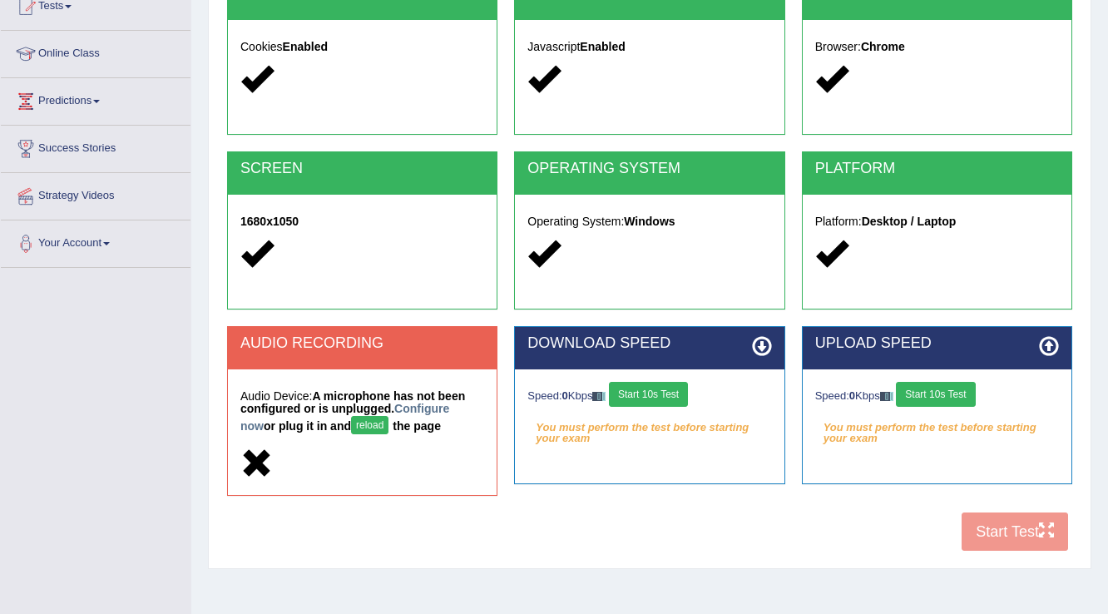
scroll to position [200, 0]
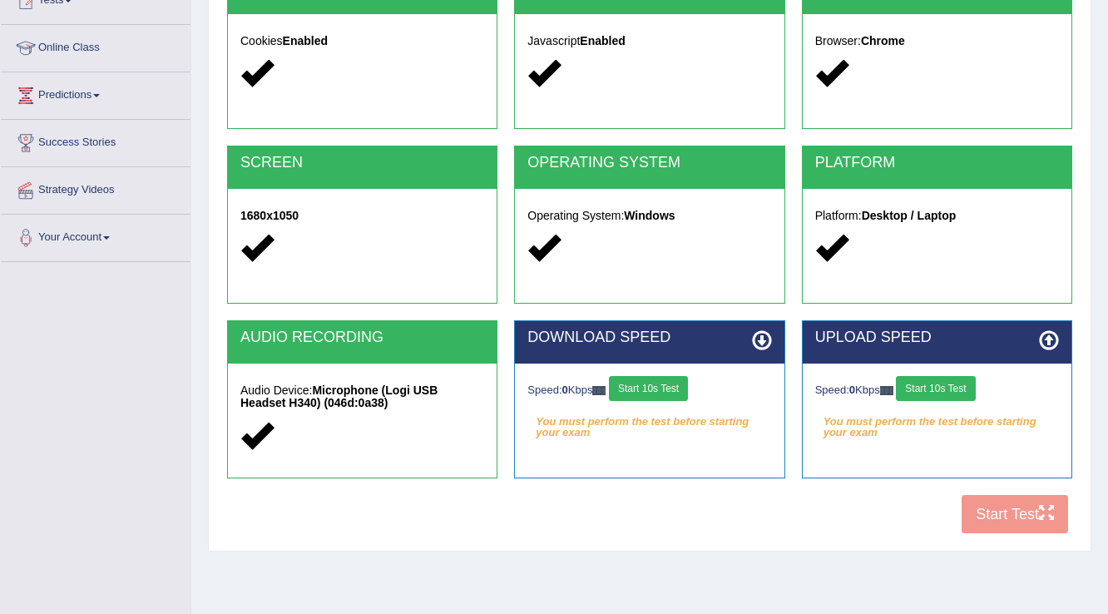
click at [629, 389] on button "Start 10s Test" at bounding box center [648, 388] width 79 height 25
click at [925, 394] on button "Start 10s Test" at bounding box center [935, 388] width 79 height 25
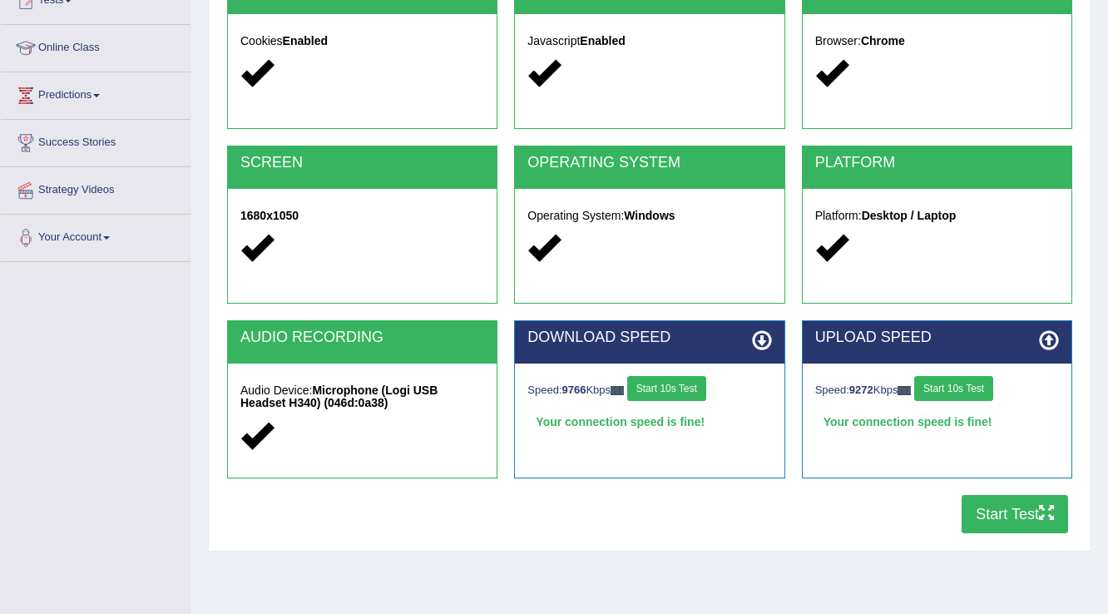
click at [972, 506] on button "Start Test" at bounding box center [1014, 514] width 106 height 38
